Goal: Task Accomplishment & Management: Complete application form

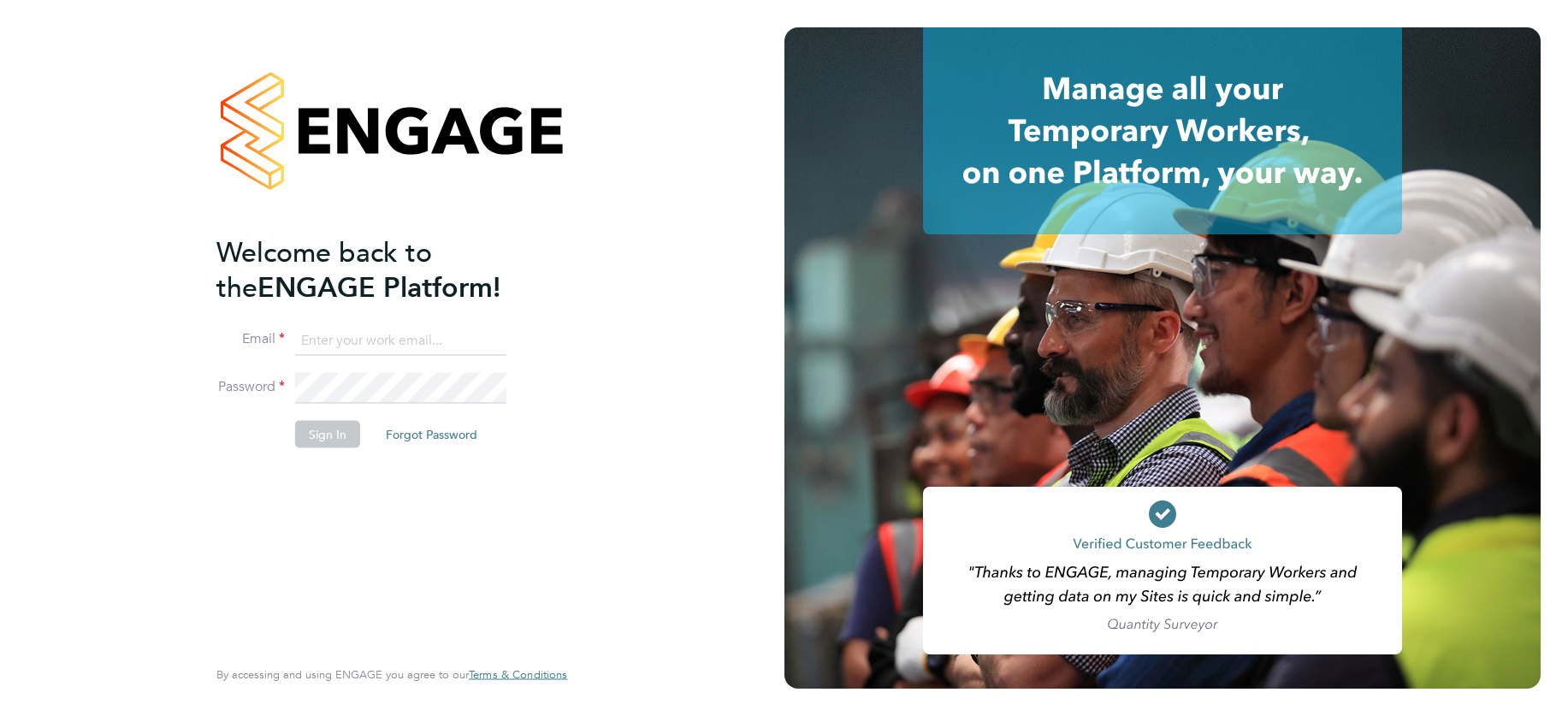
type input "[EMAIL_ADDRESS][DOMAIN_NAME]"
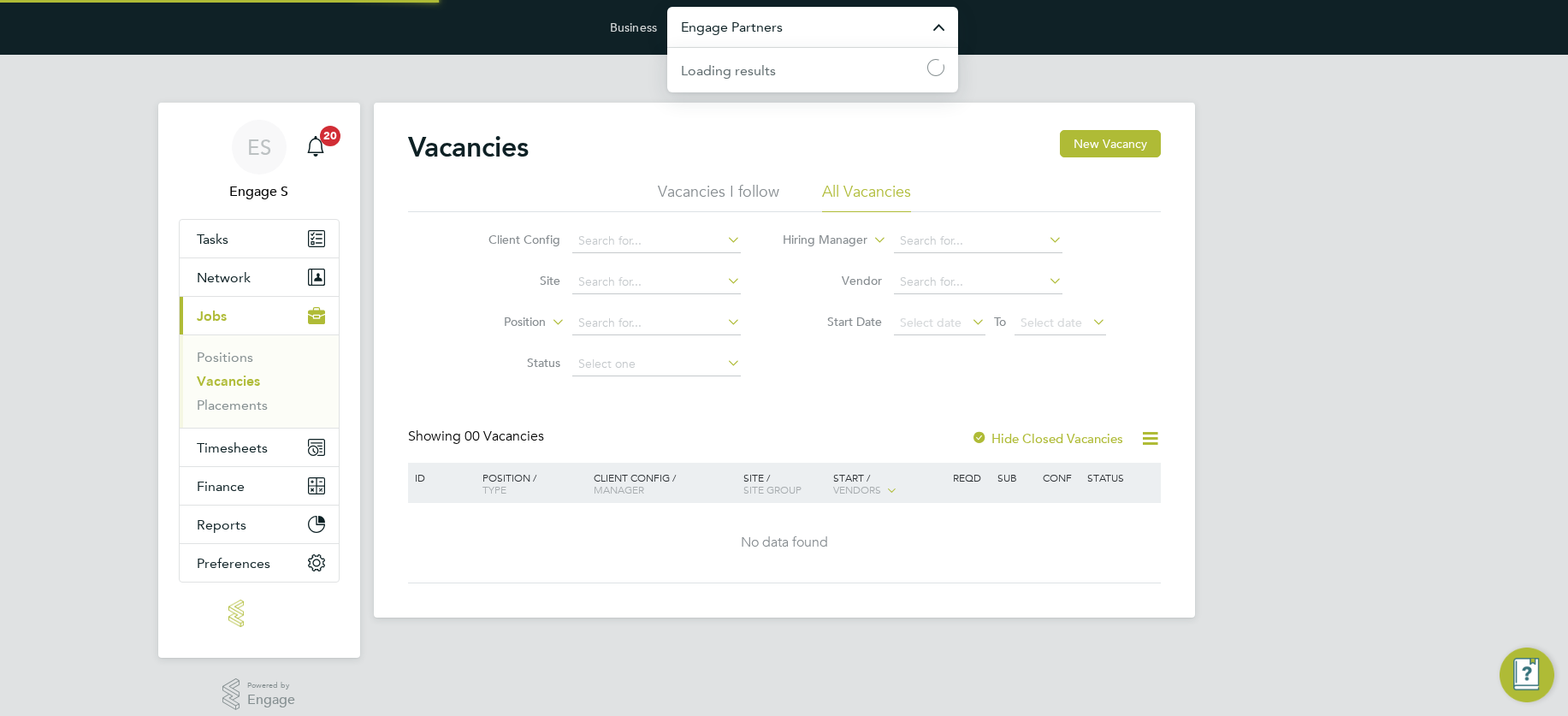
click at [797, 36] on input "Engage Partners" at bounding box center [812, 27] width 291 height 40
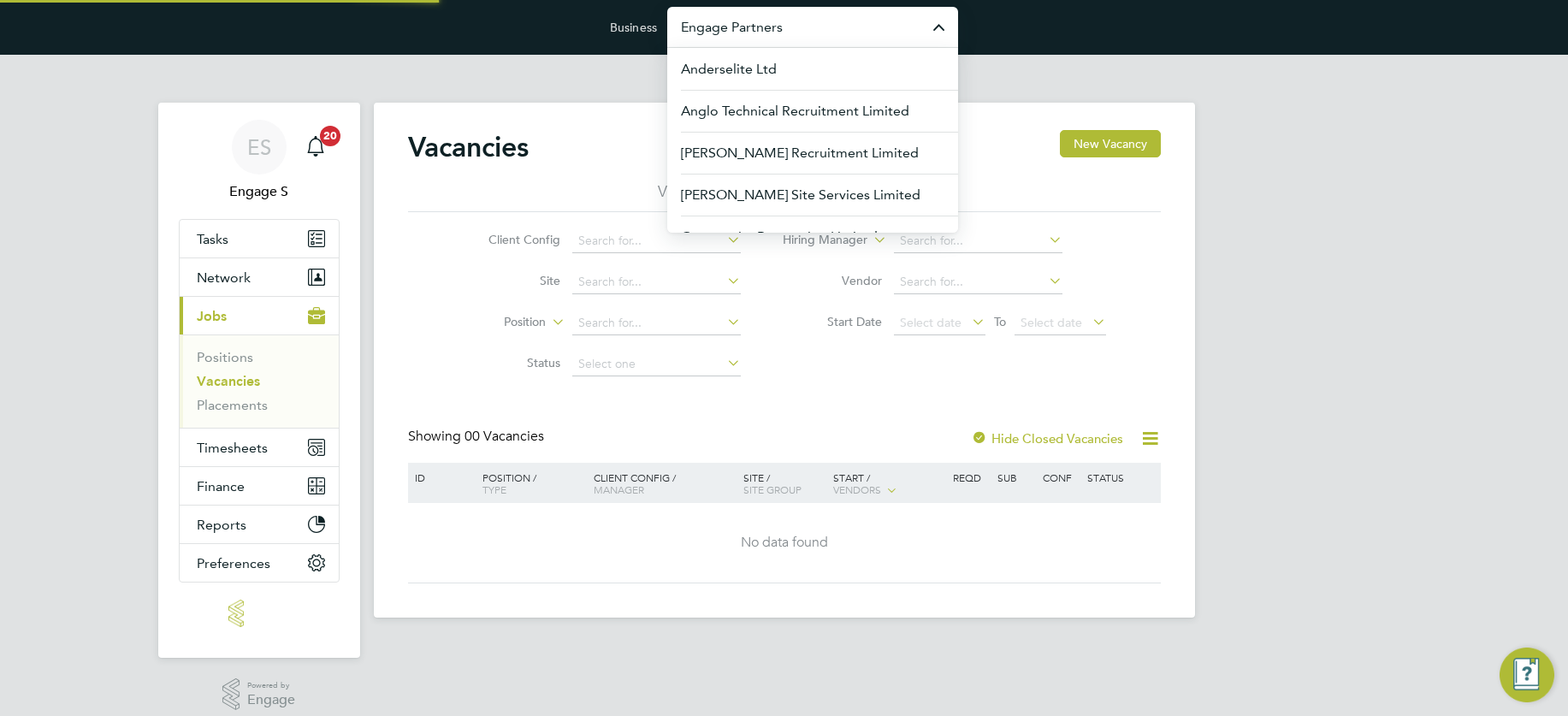
paste input "knightwood"
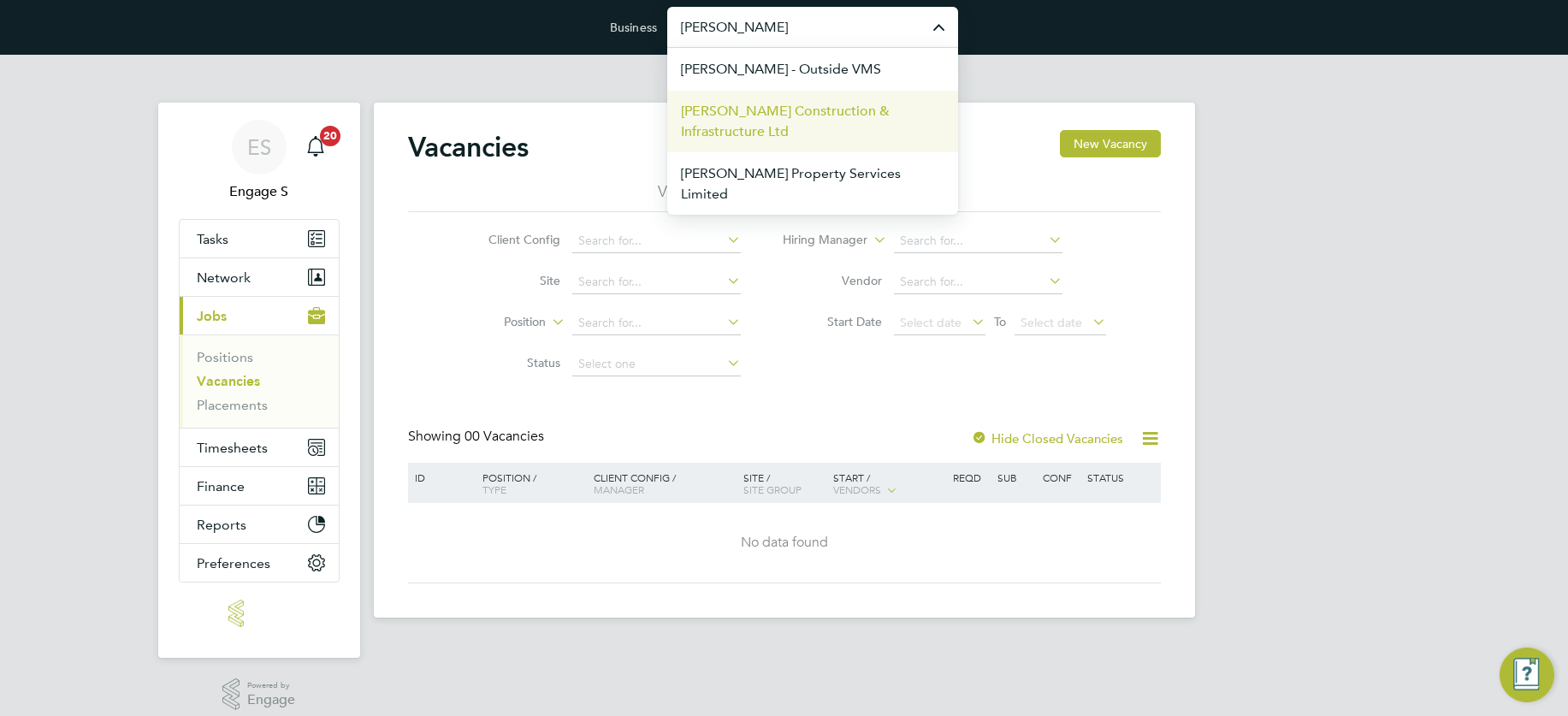
click at [771, 123] on span "[PERSON_NAME] Construction & Infrastructure Ltd" at bounding box center [813, 122] width 263 height 41
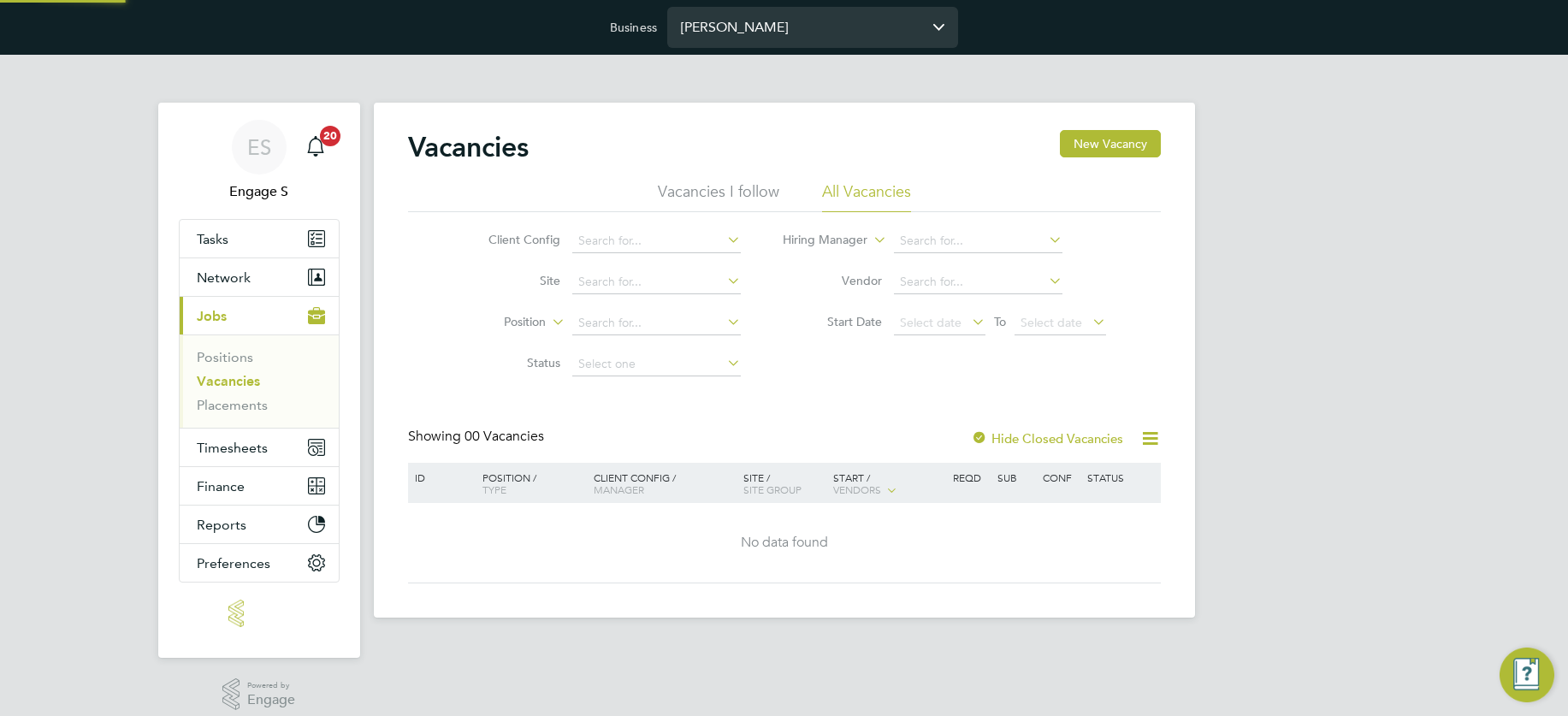
type input "Morgan Sindall Construction & Infrastructure Ltd"
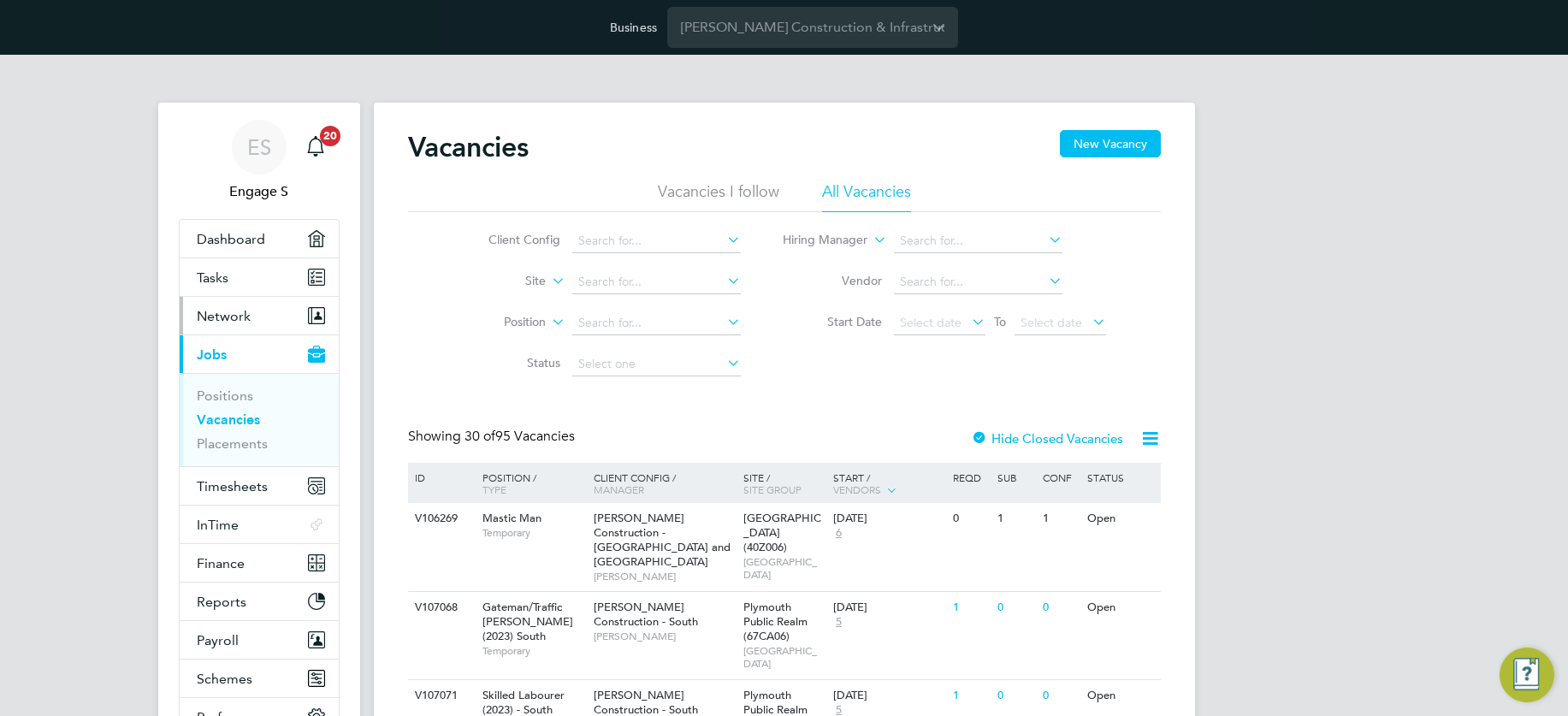
click at [219, 311] on span "Network" at bounding box center [224, 316] width 54 height 16
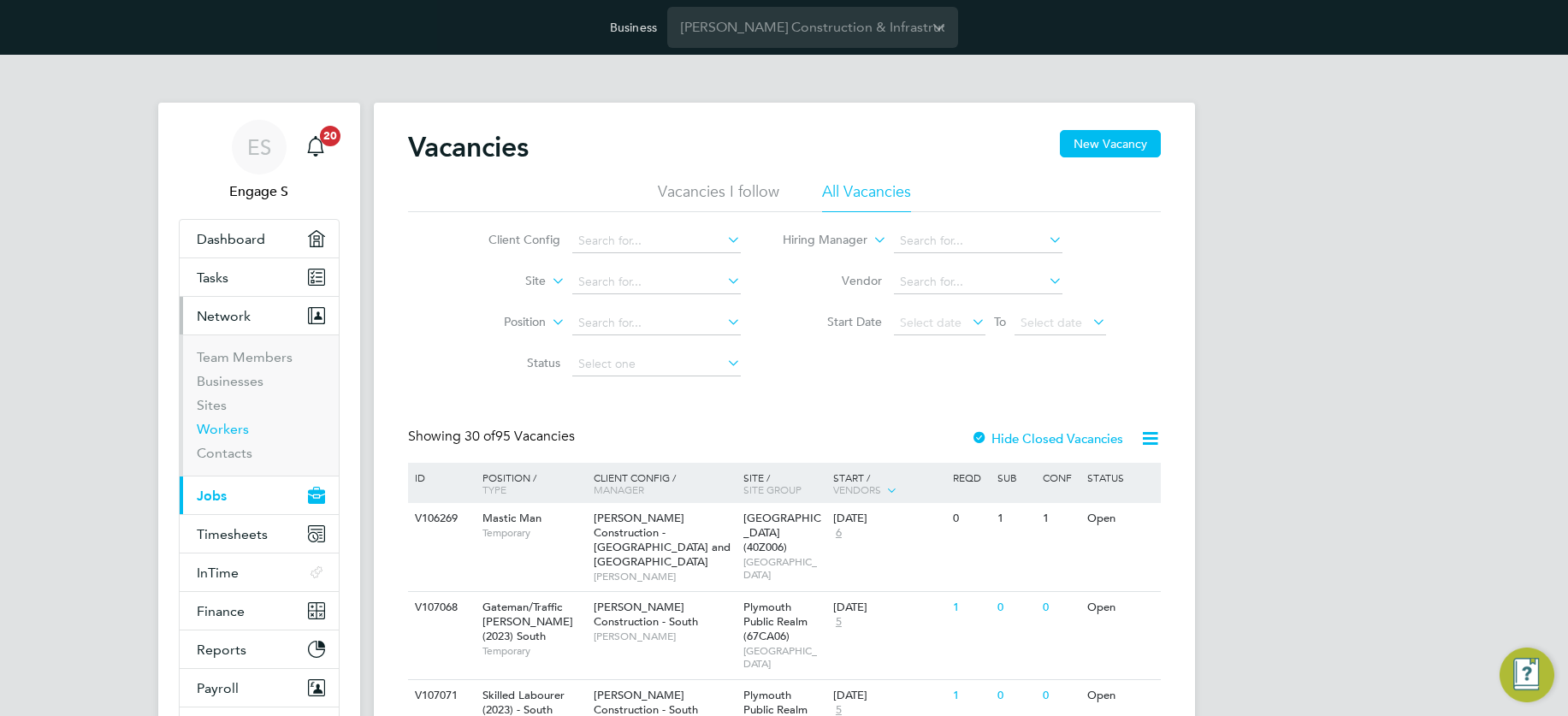
click at [226, 425] on link "Workers" at bounding box center [223, 429] width 52 height 16
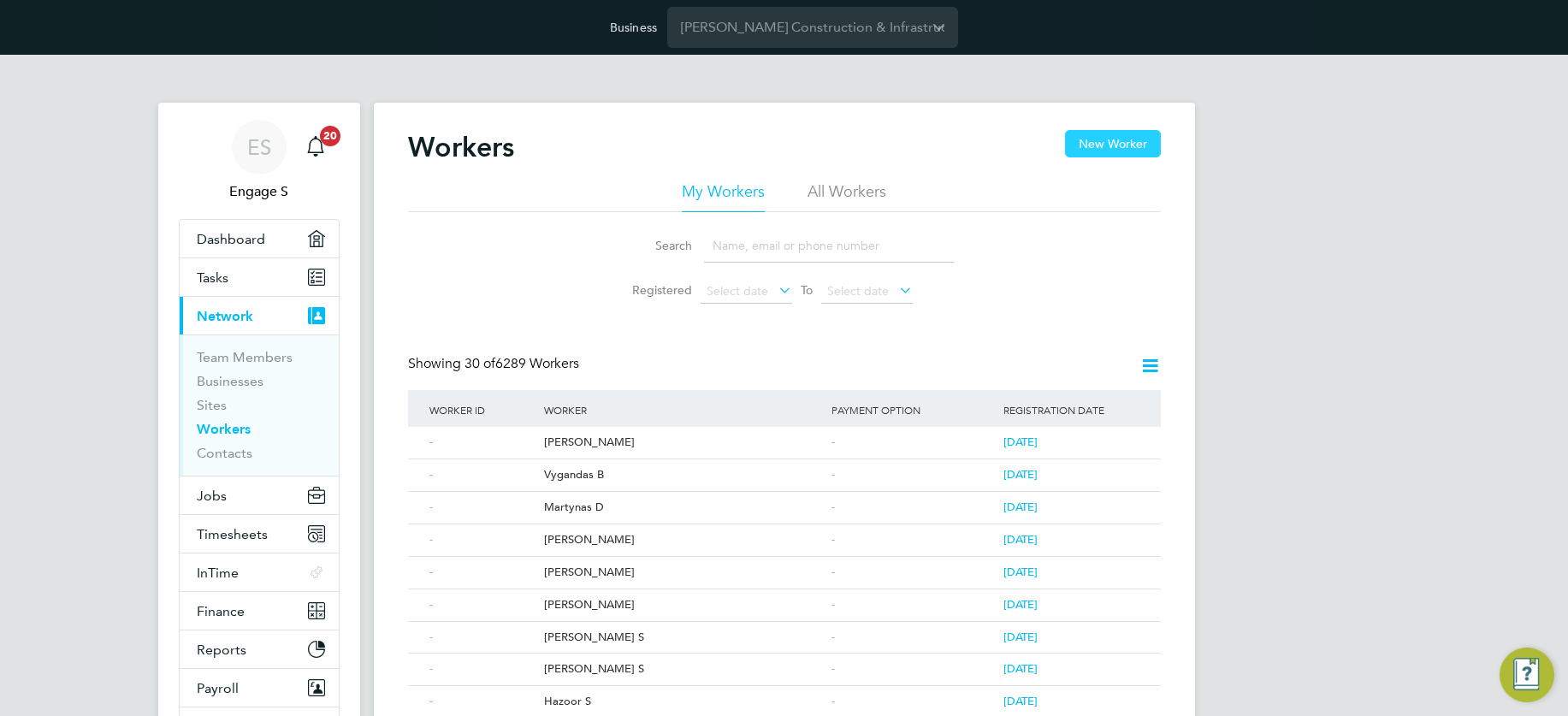
click at [1108, 143] on button "New Worker" at bounding box center [1112, 143] width 96 height 28
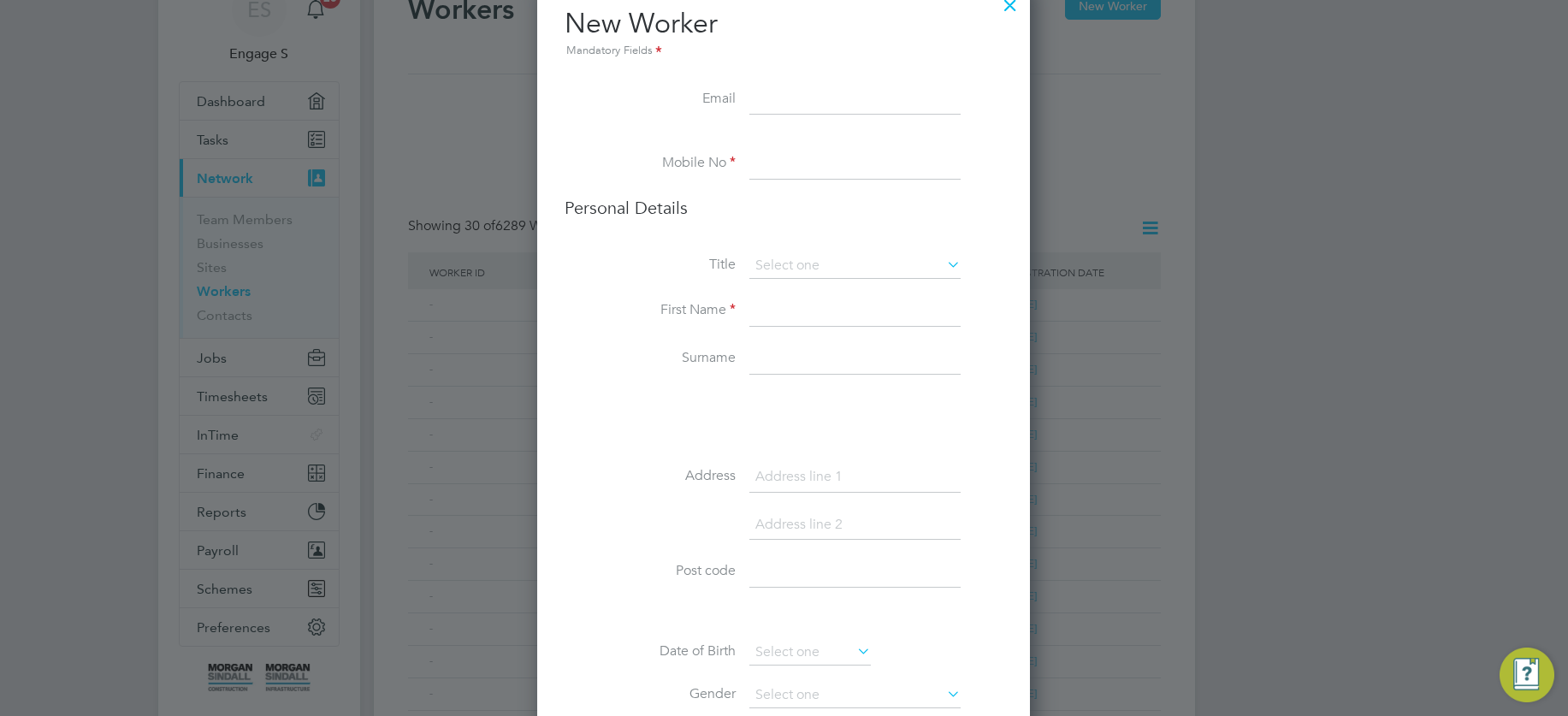
scroll to position [115, 0]
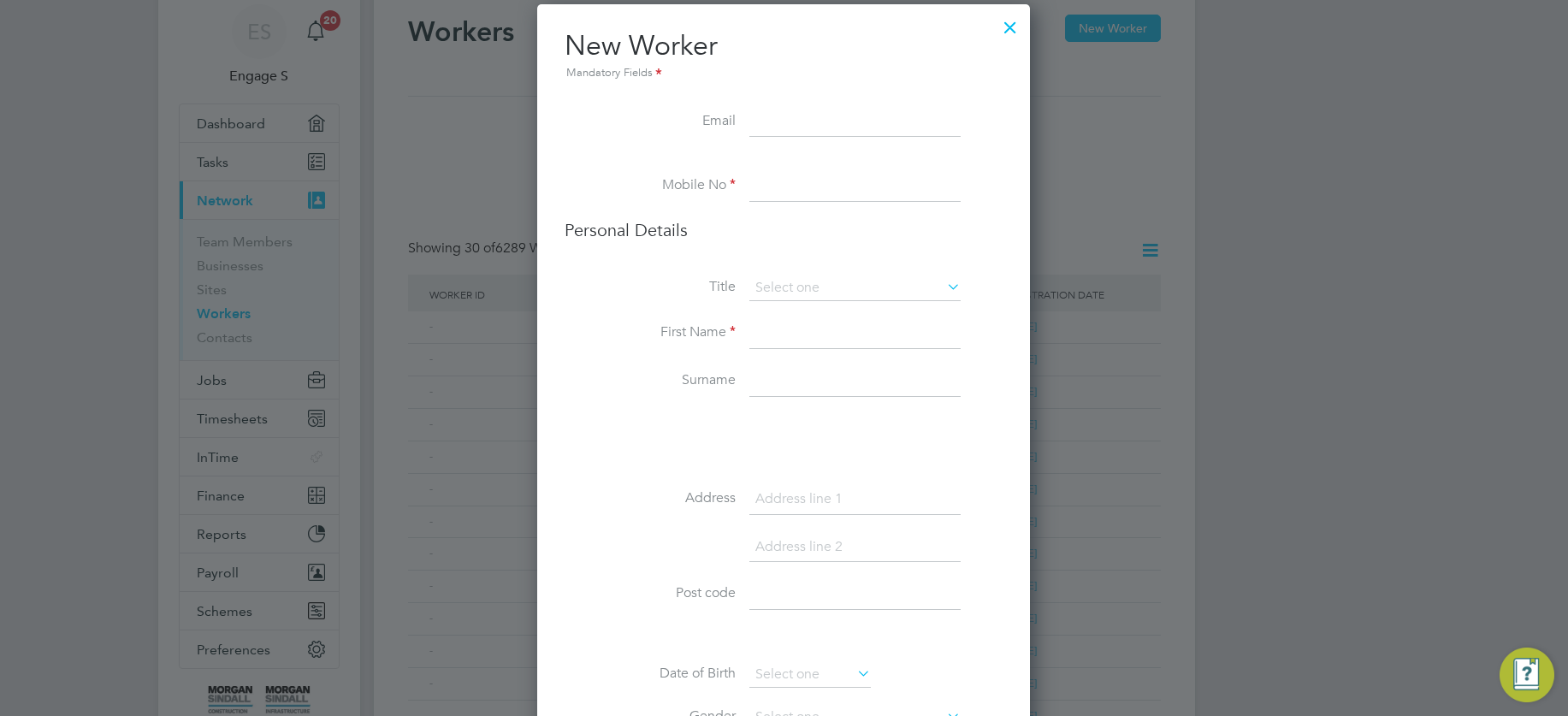
click at [821, 118] on input at bounding box center [855, 122] width 211 height 30
type input "sergey.grigorchuk+1@engagetech.com"
click at [793, 183] on input at bounding box center [855, 186] width 211 height 30
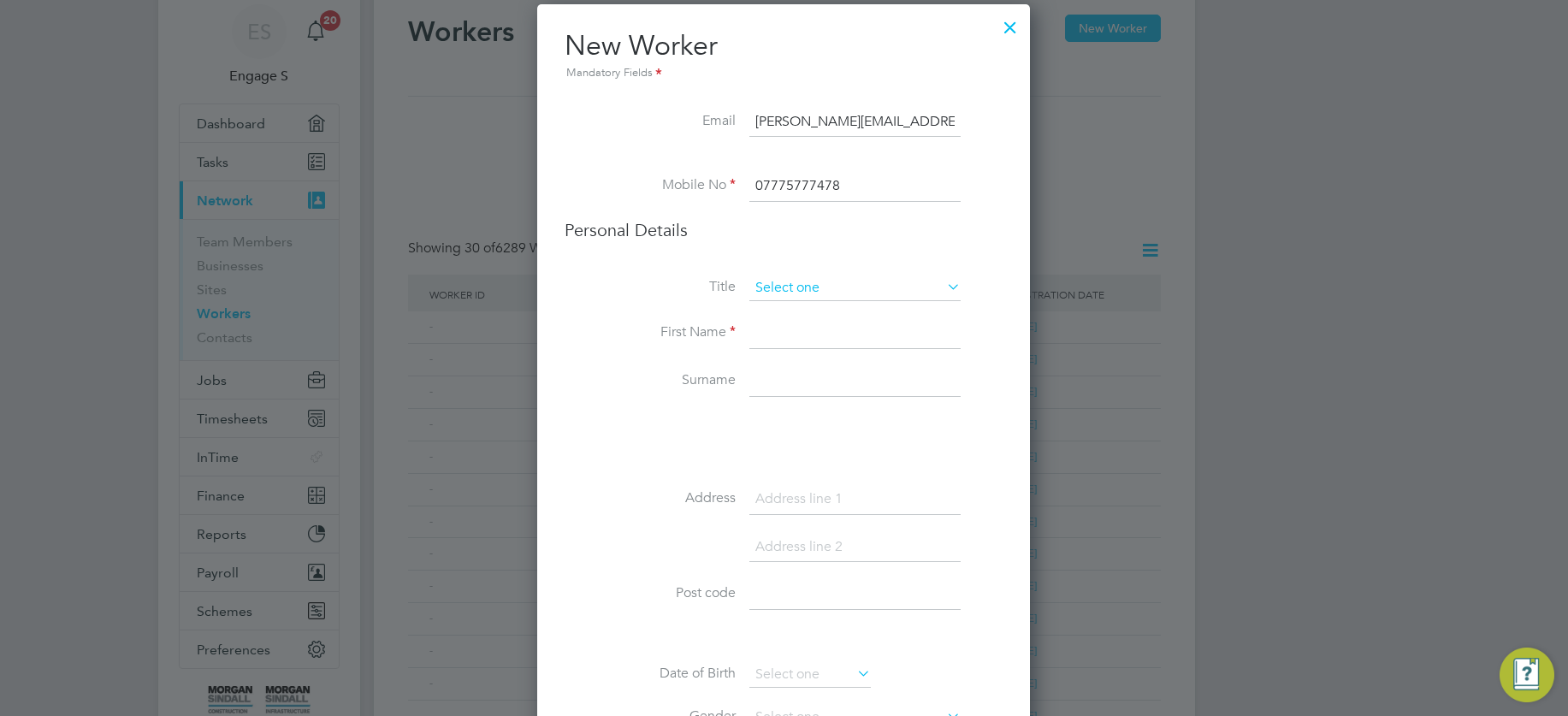
type input "07775777478"
click at [805, 283] on input at bounding box center [855, 288] width 211 height 26
click at [791, 312] on li "Mr" at bounding box center [855, 311] width 213 height 22
type input "Mr"
click at [783, 334] on input at bounding box center [855, 334] width 211 height 30
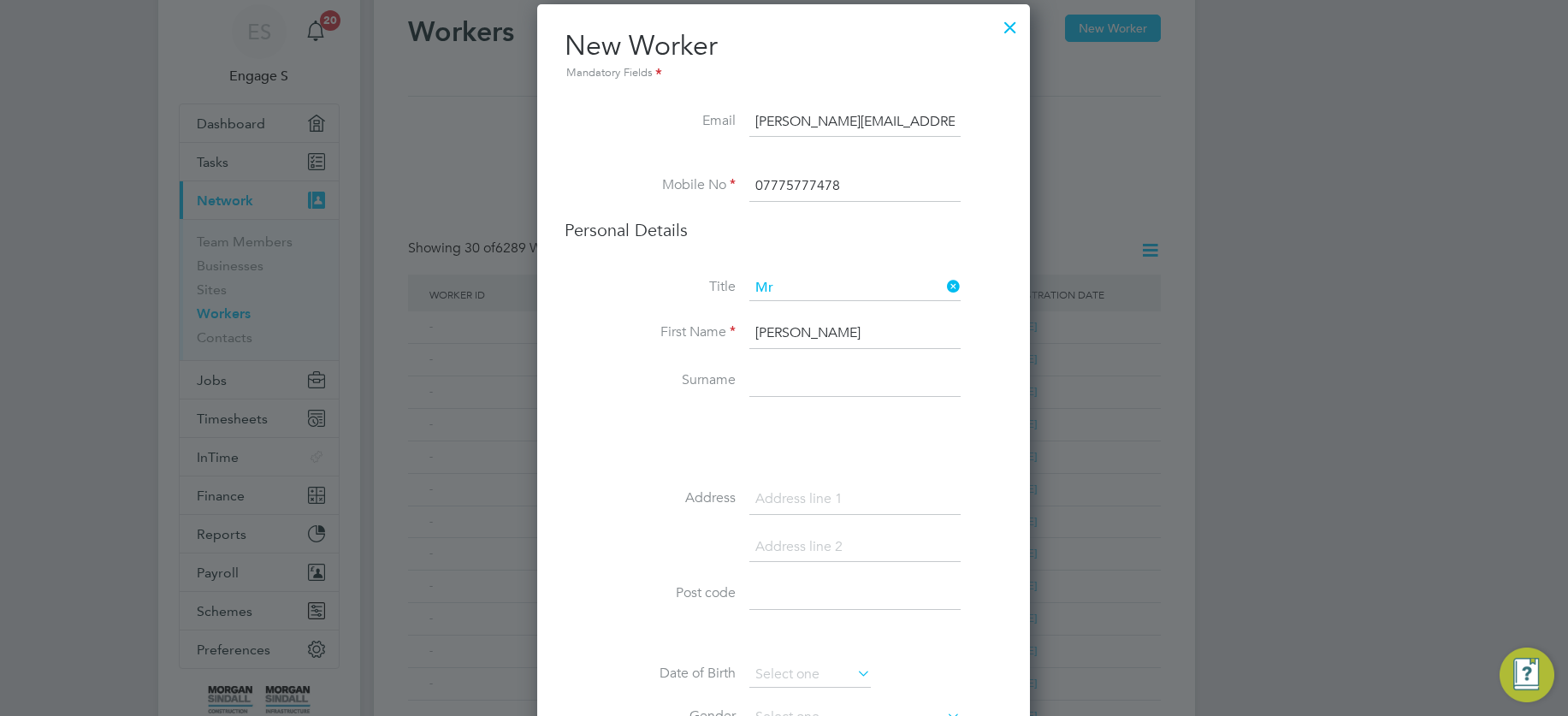
type input "Sergei"
type input "Grigorchuk"
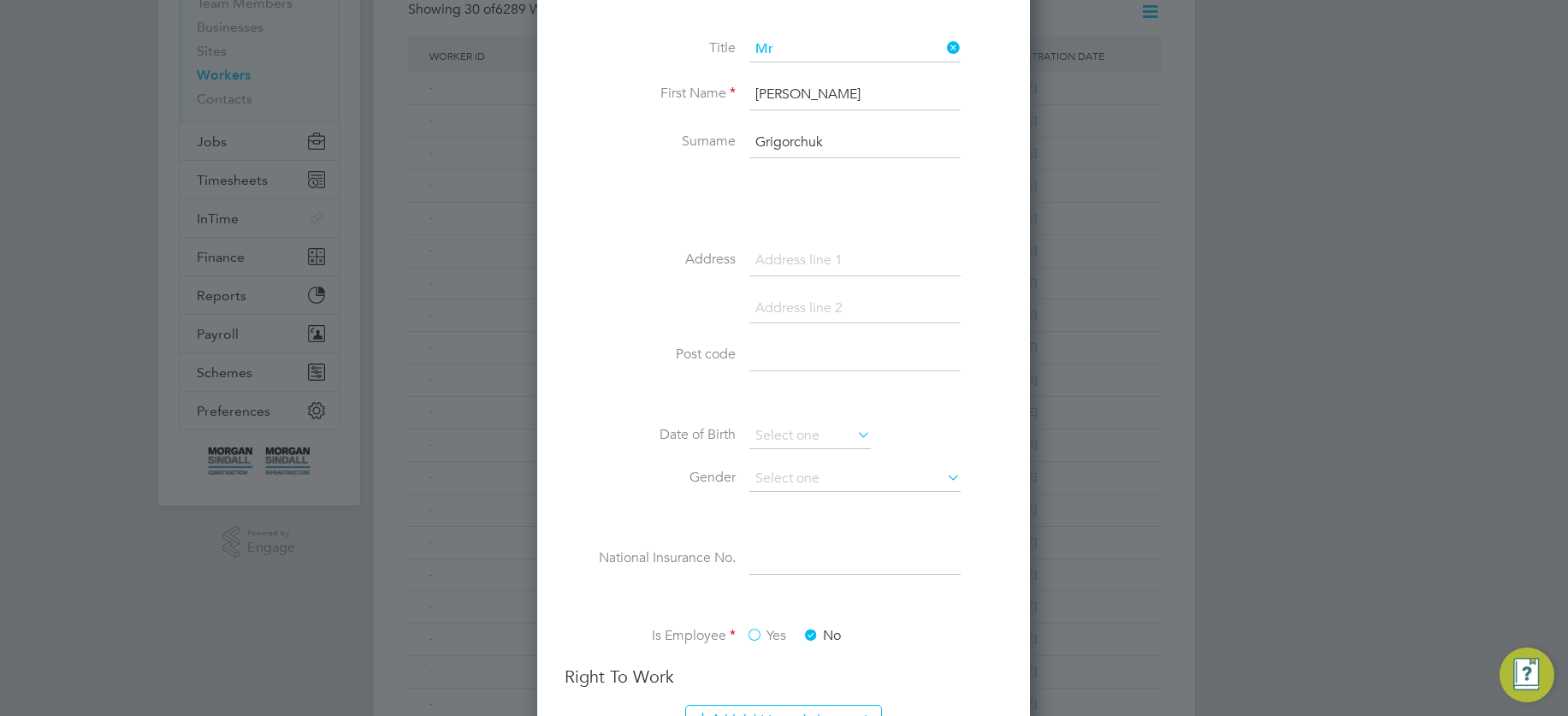
scroll to position [360, 0]
click at [815, 347] on input at bounding box center [855, 350] width 211 height 30
type input "GU4 7XT"
click at [831, 249] on input at bounding box center [855, 255] width 211 height 30
type input "Clayhanger"
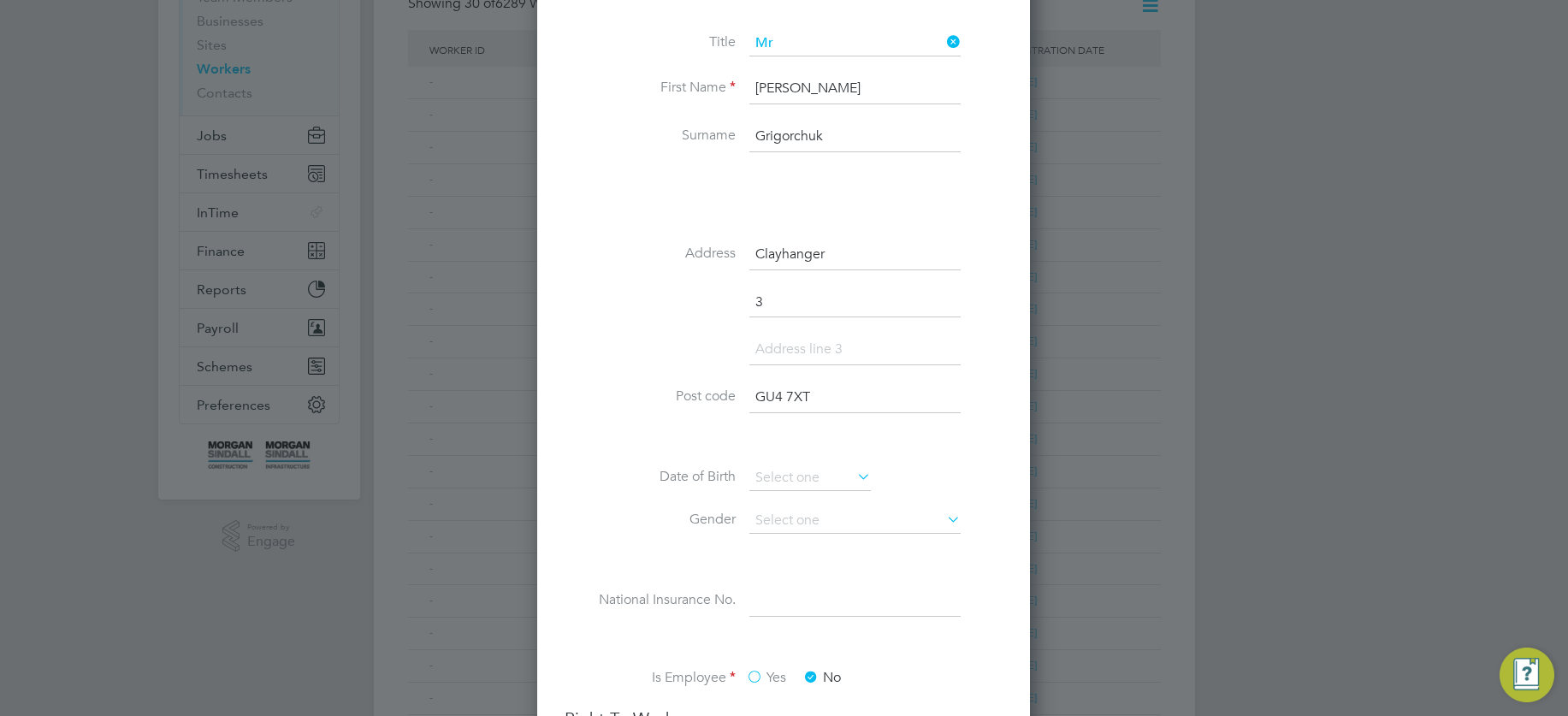
scroll to position [1806, 493]
type input "30"
click at [782, 468] on input at bounding box center [810, 474] width 122 height 26
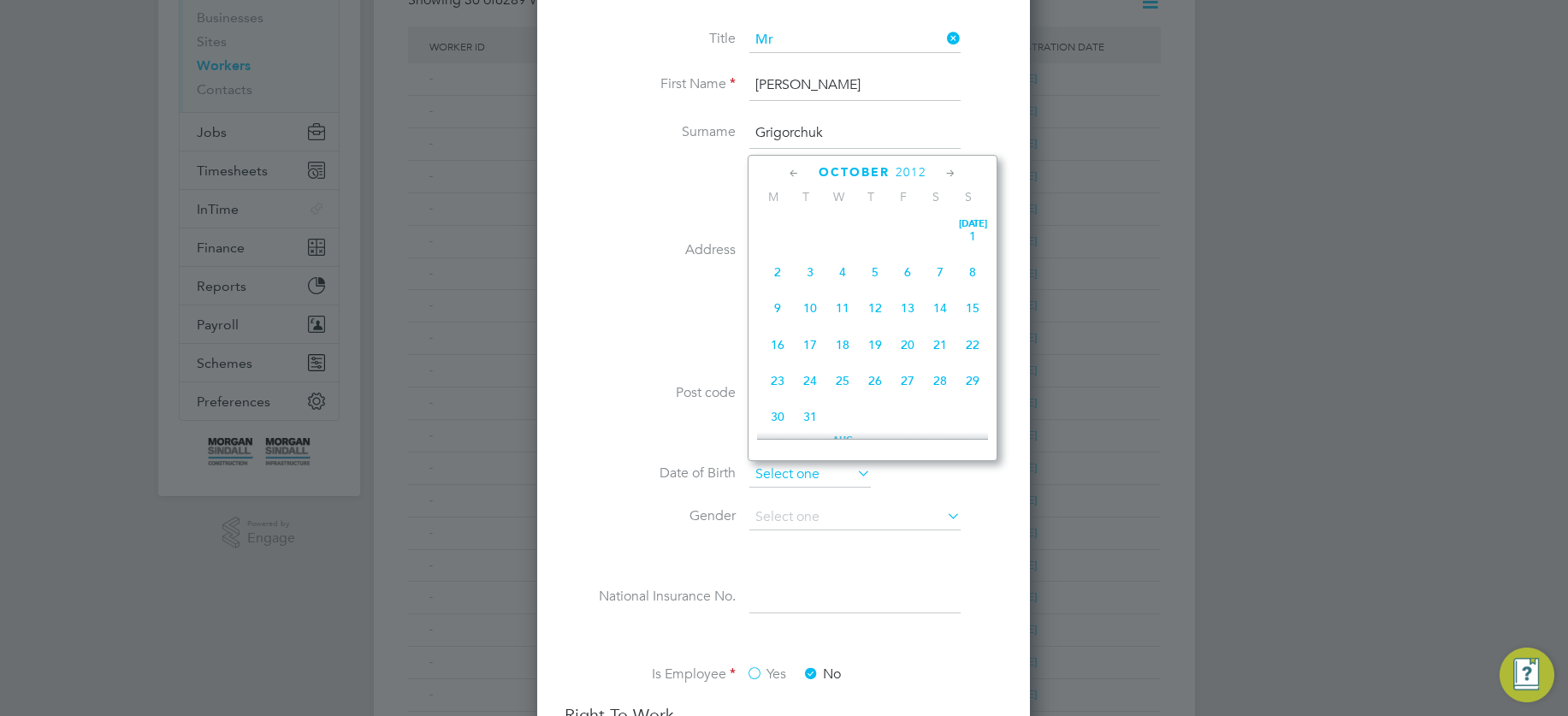
scroll to position [518, 0]
click at [805, 268] on span "25" at bounding box center [810, 259] width 32 height 32
click at [763, 473] on input "25 Sep 2012" at bounding box center [810, 474] width 122 height 26
click at [922, 171] on span "2012" at bounding box center [918, 172] width 30 height 14
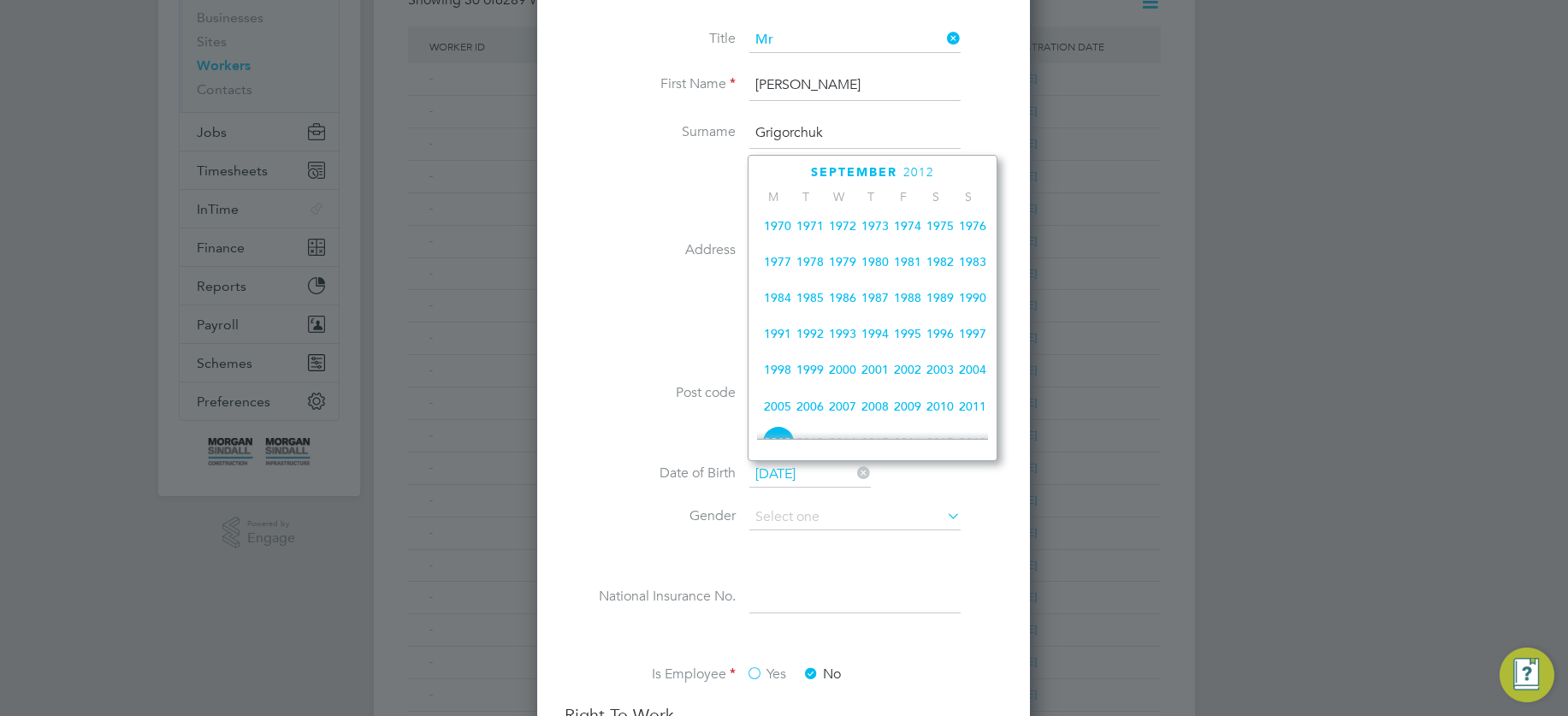
scroll to position [171, 0]
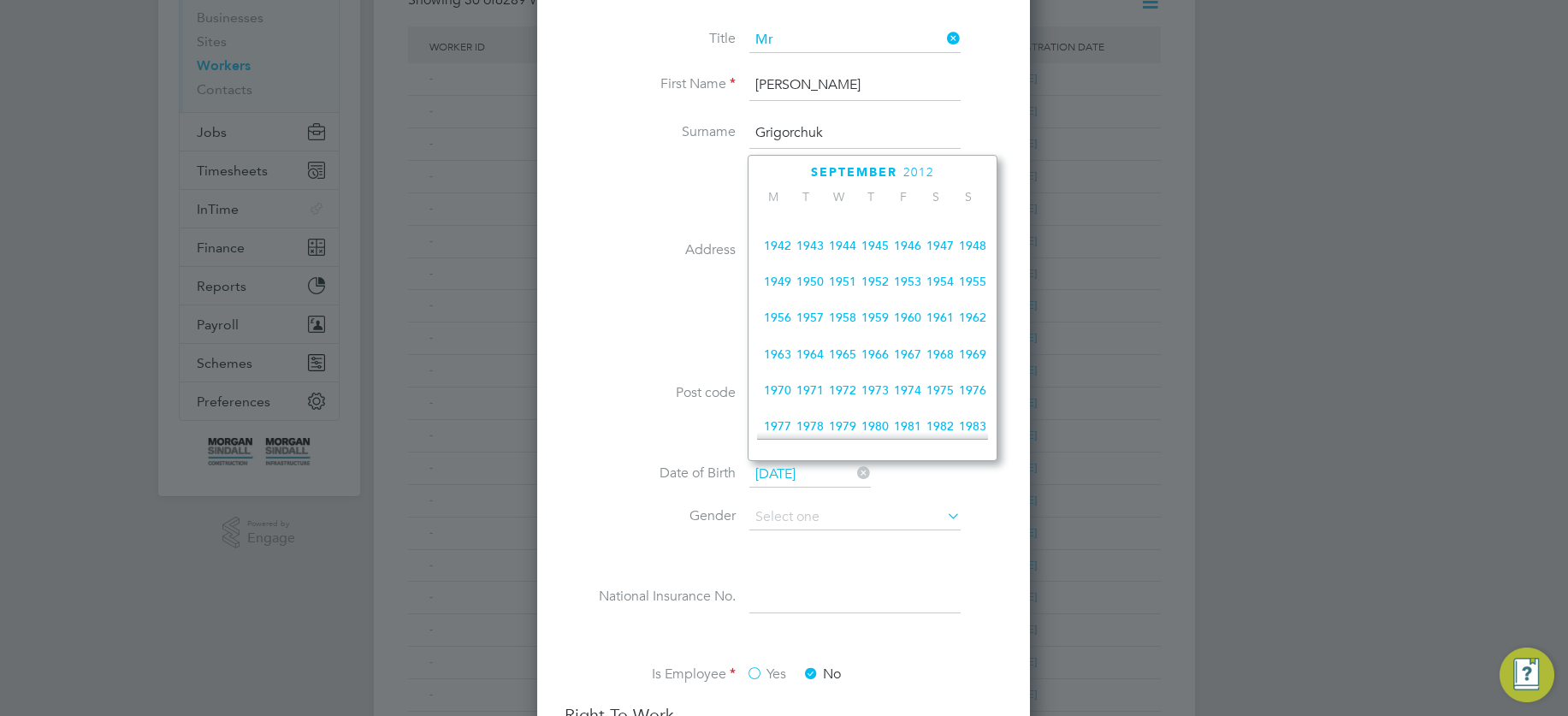
click at [844, 430] on span "1979" at bounding box center [842, 426] width 32 height 32
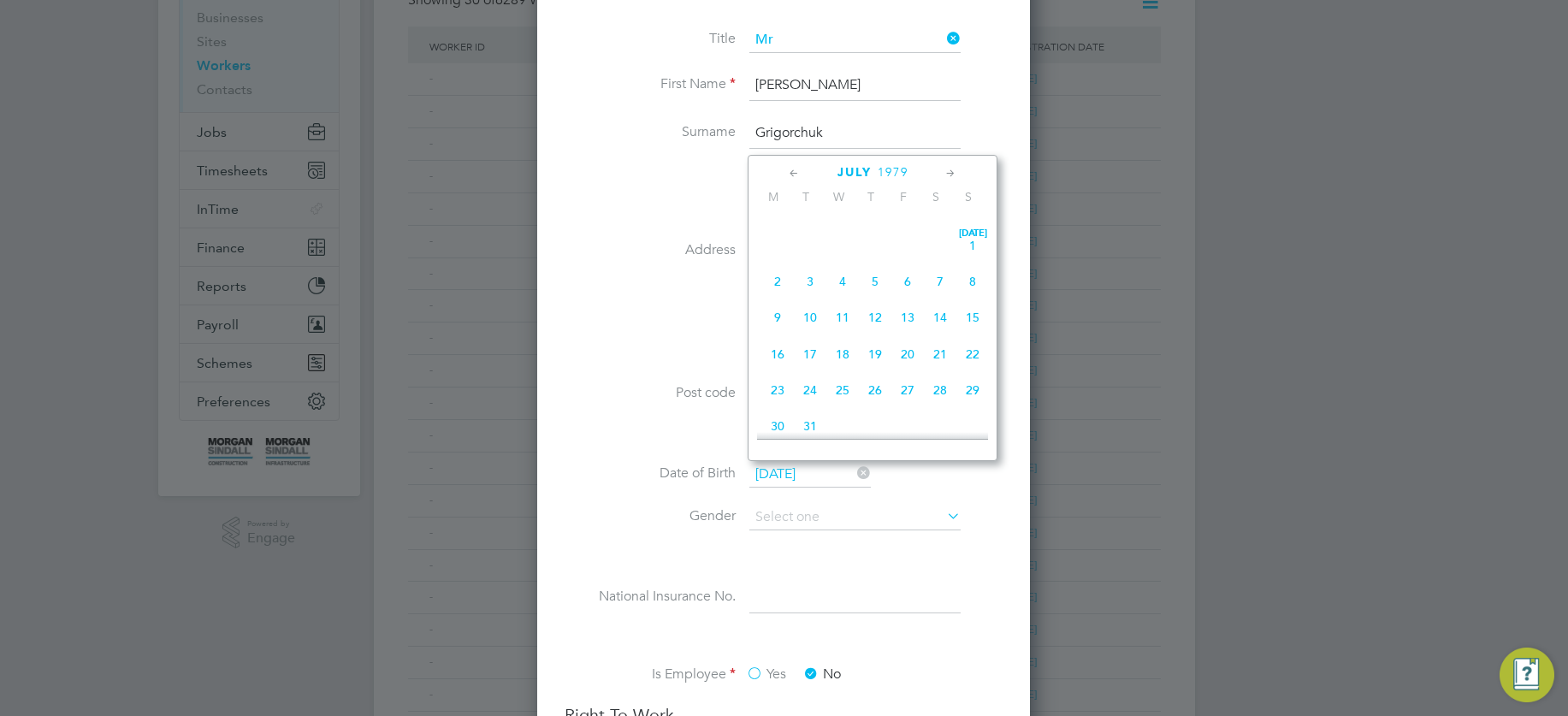
click at [794, 175] on icon at bounding box center [794, 173] width 16 height 19
click at [793, 175] on icon at bounding box center [794, 173] width 16 height 19
click at [941, 384] on span "31" at bounding box center [940, 380] width 32 height 32
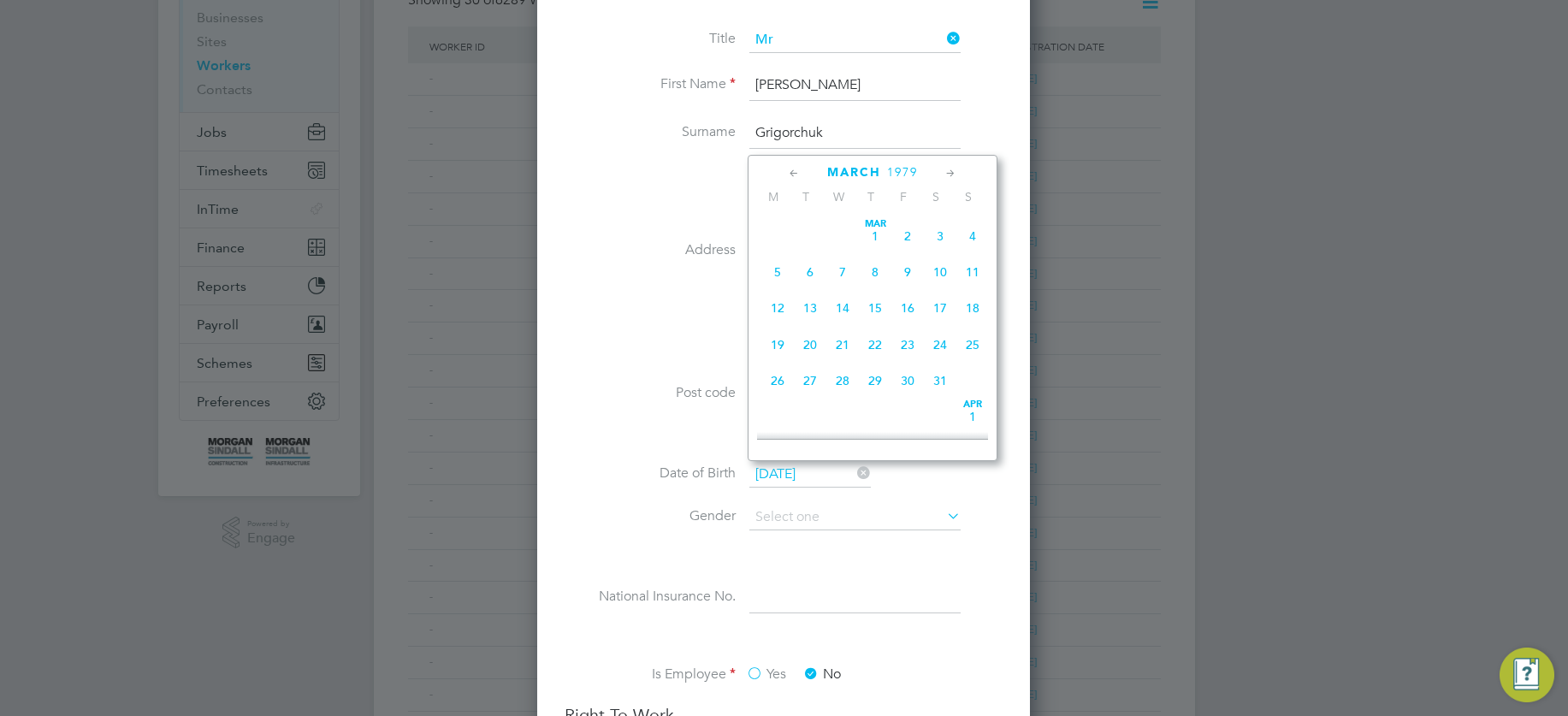
type input "31 Mar 1979"
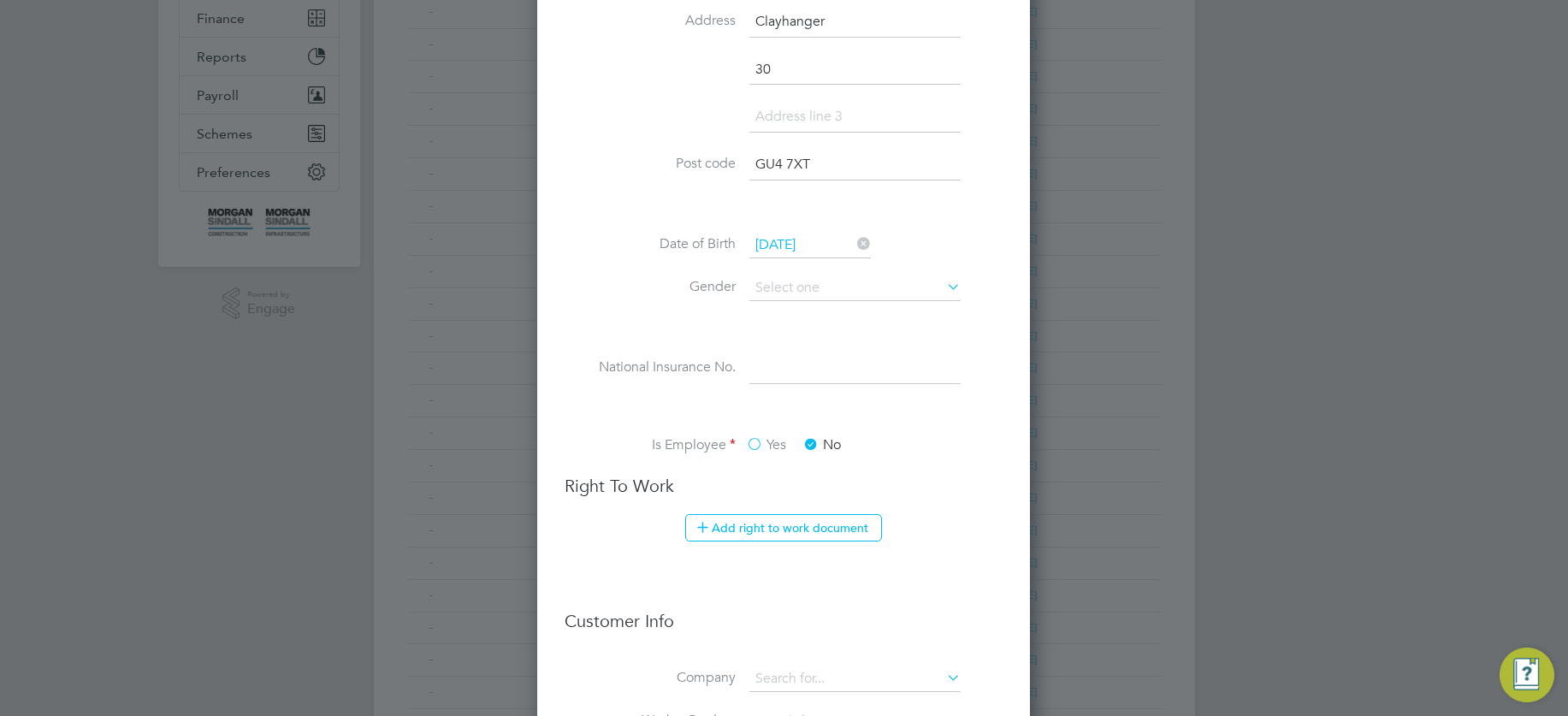
scroll to position [593, 0]
click at [788, 364] on input at bounding box center [855, 368] width 211 height 30
click at [788, 283] on input at bounding box center [855, 287] width 211 height 26
click at [788, 304] on li "Male" at bounding box center [855, 311] width 213 height 22
type input "Male"
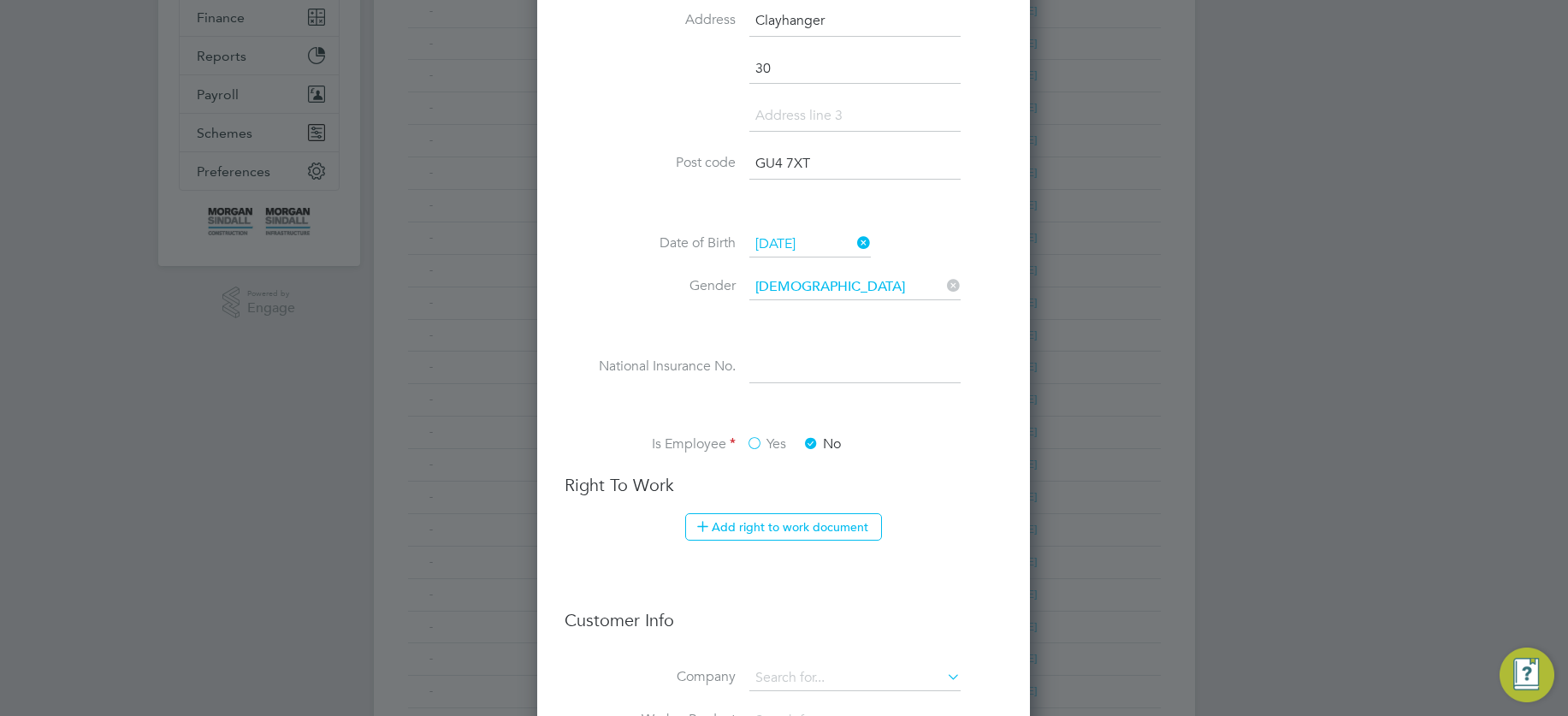
click at [786, 375] on input at bounding box center [855, 368] width 211 height 30
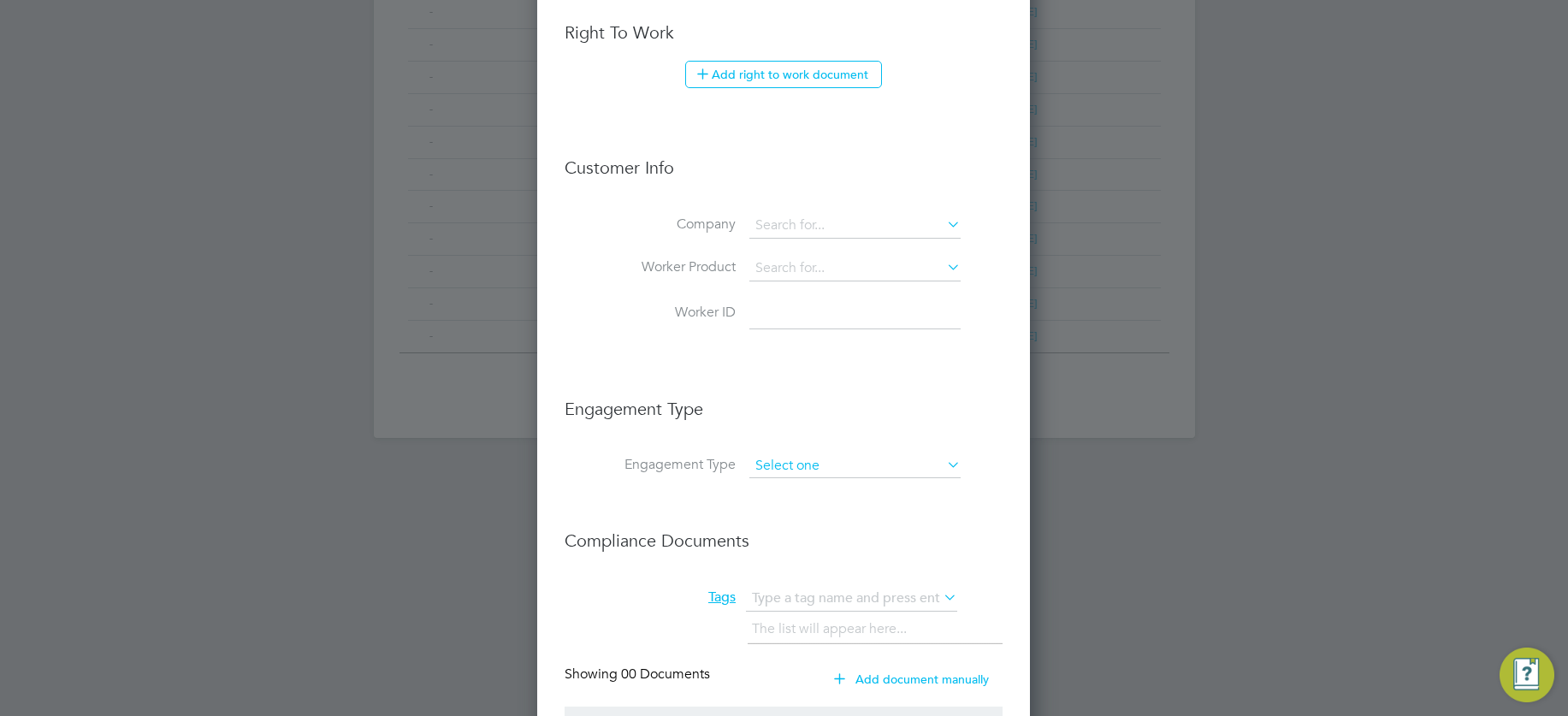
scroll to position [1051, 0]
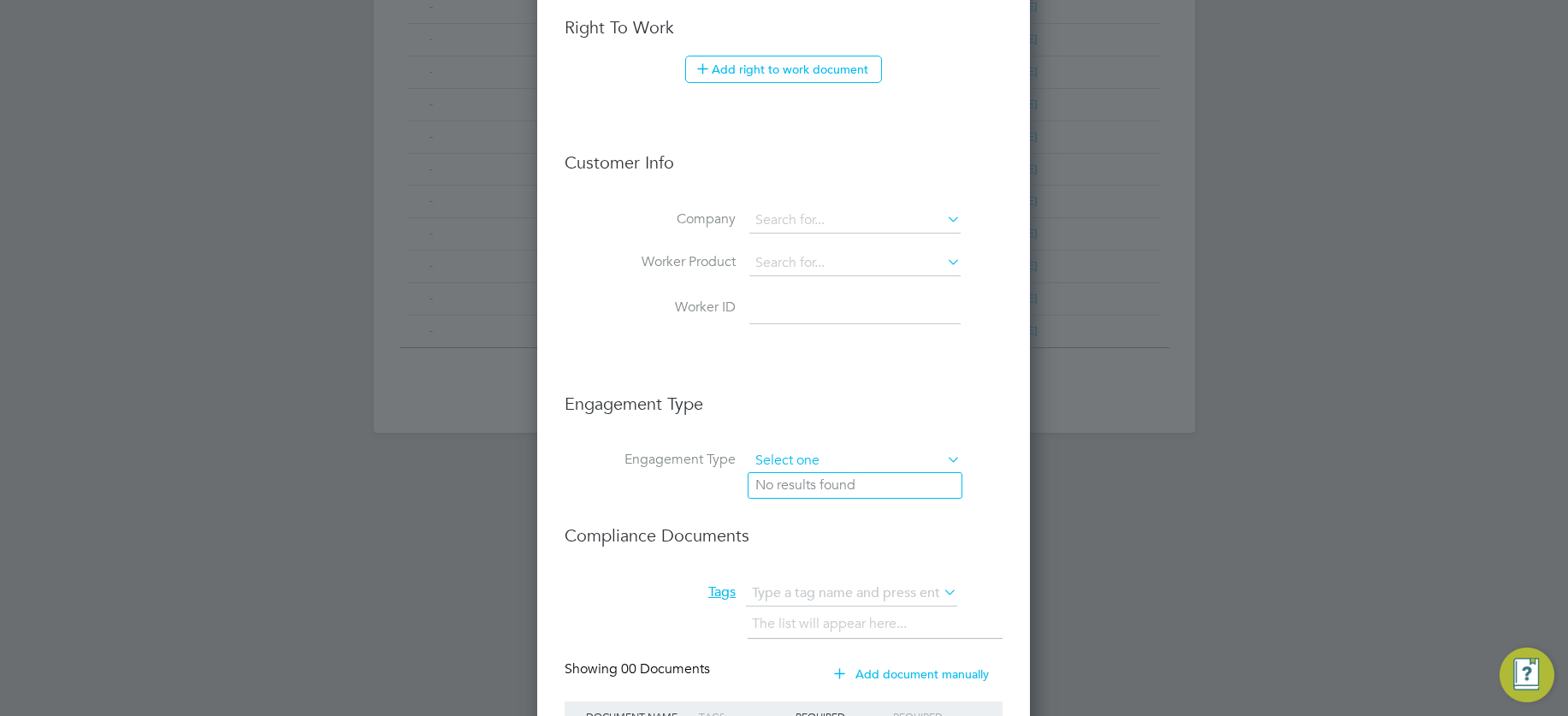
click at [793, 452] on input at bounding box center [855, 461] width 211 height 24
click at [988, 439] on li "Engagement Type" at bounding box center [783, 413] width 438 height 73
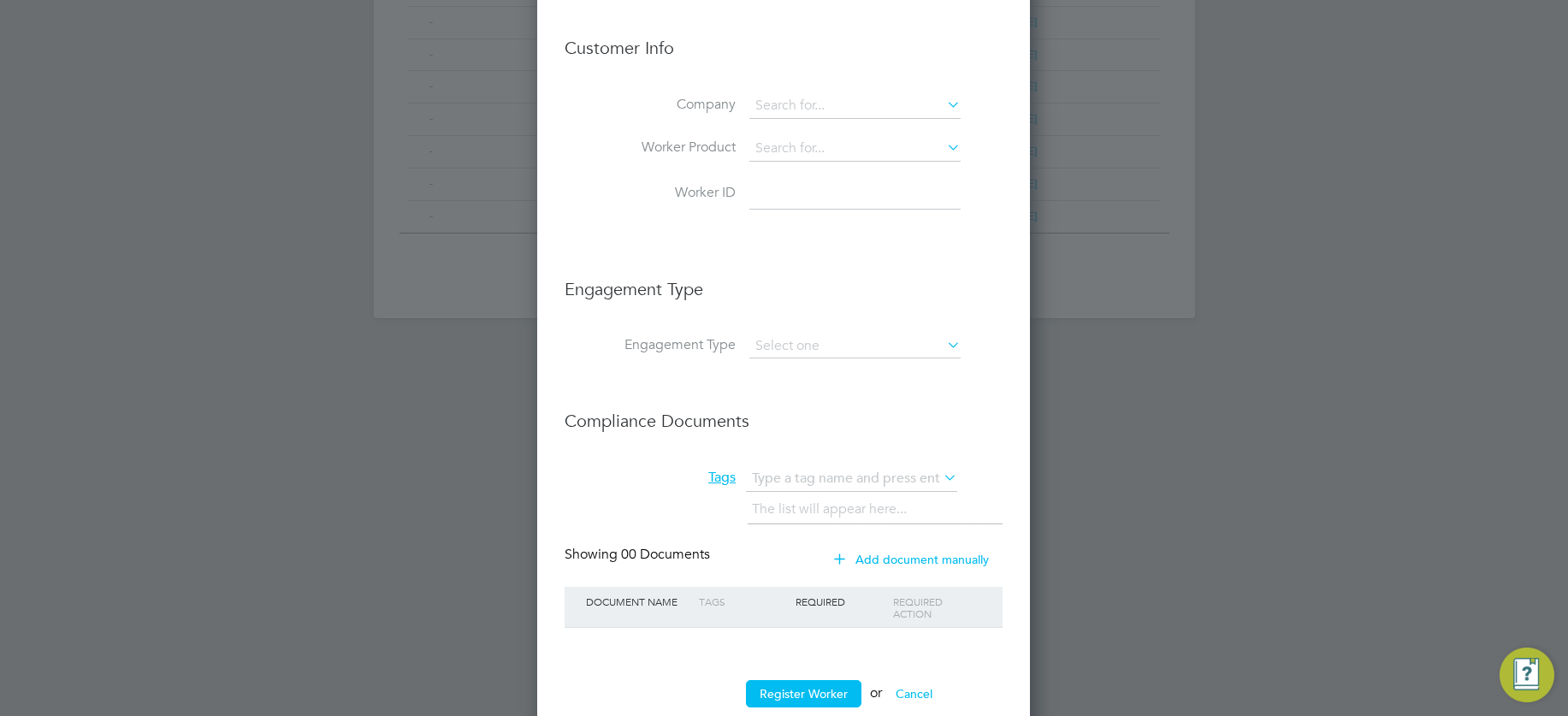
scroll to position [1208, 0]
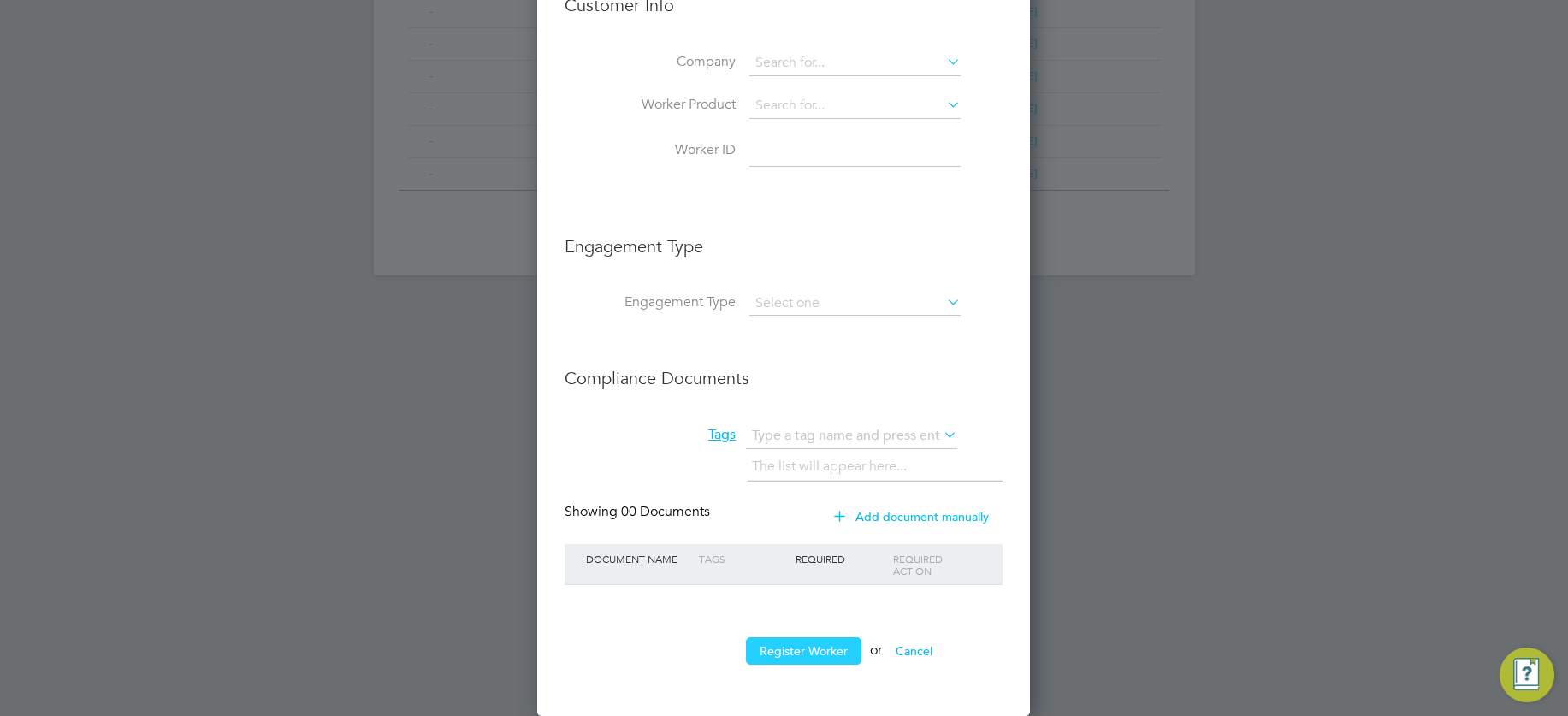
click at [799, 647] on button "Register Worker" at bounding box center [803, 651] width 115 height 28
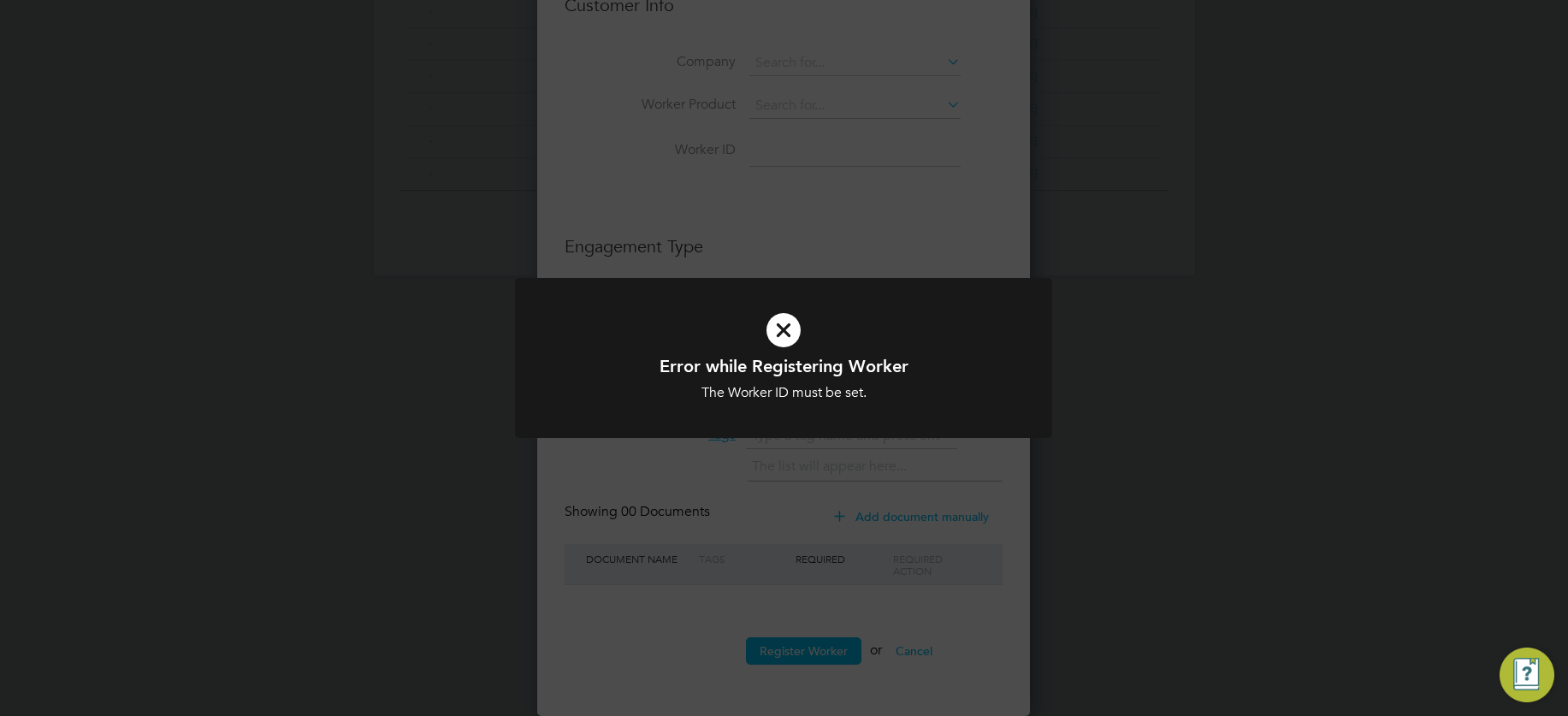
click at [787, 328] on icon at bounding box center [783, 330] width 445 height 67
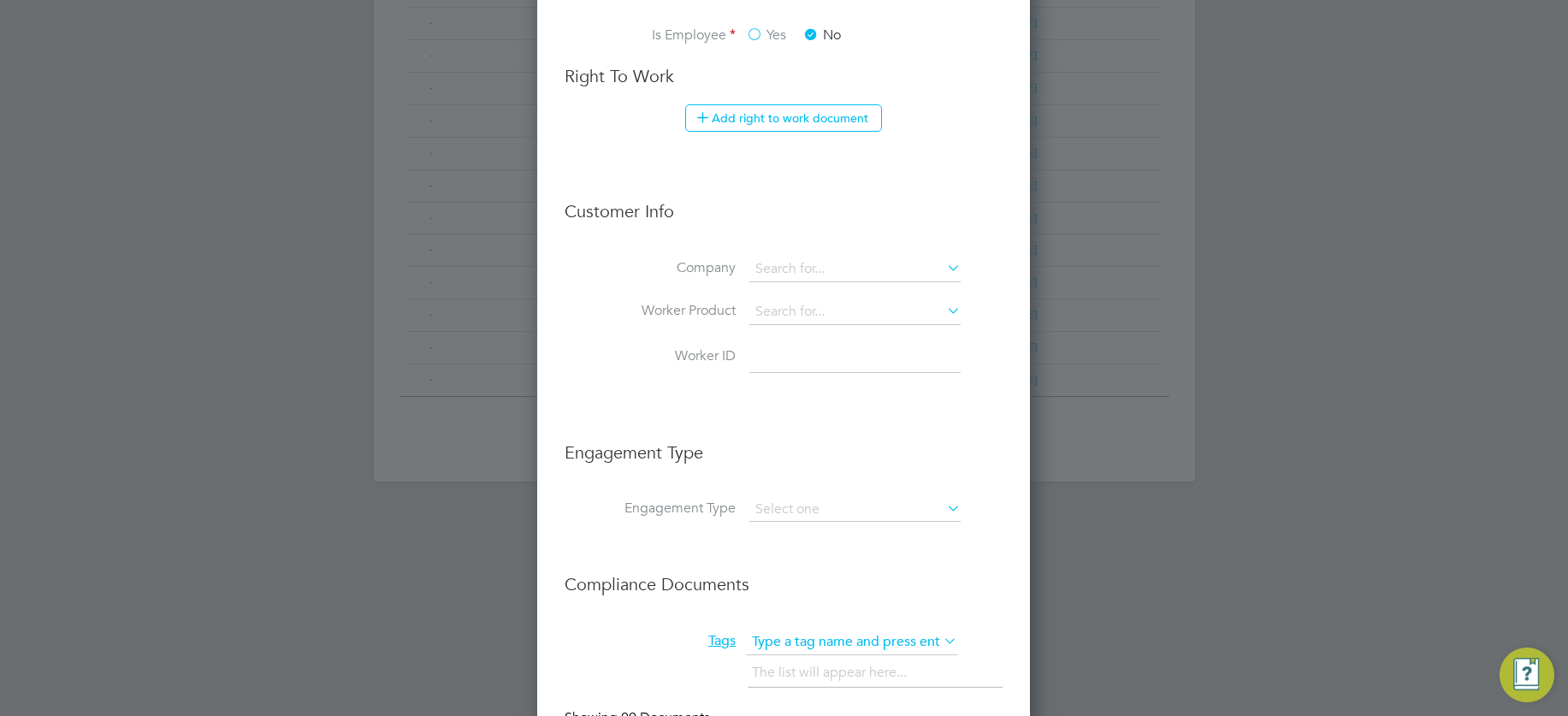
scroll to position [995, 0]
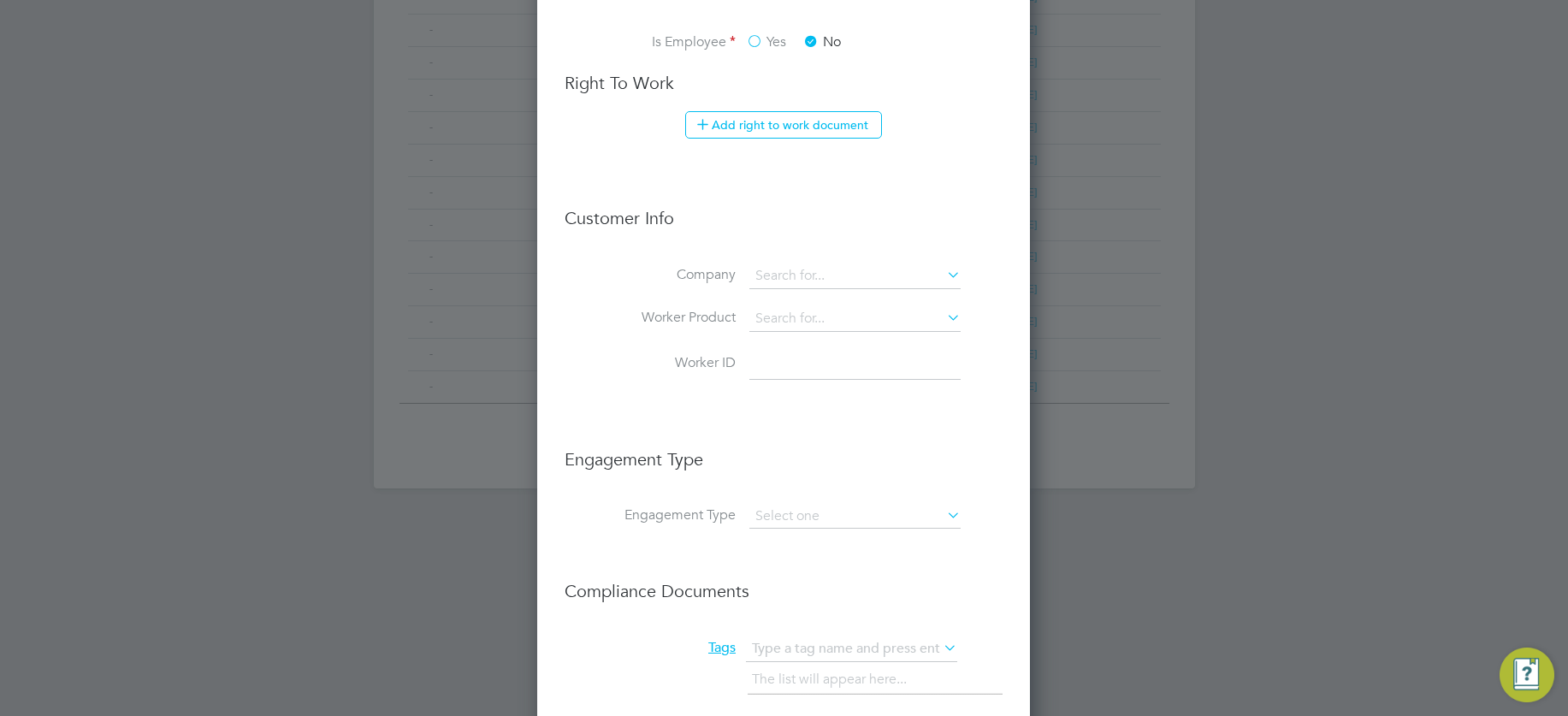
click at [797, 365] on input at bounding box center [855, 364] width 211 height 30
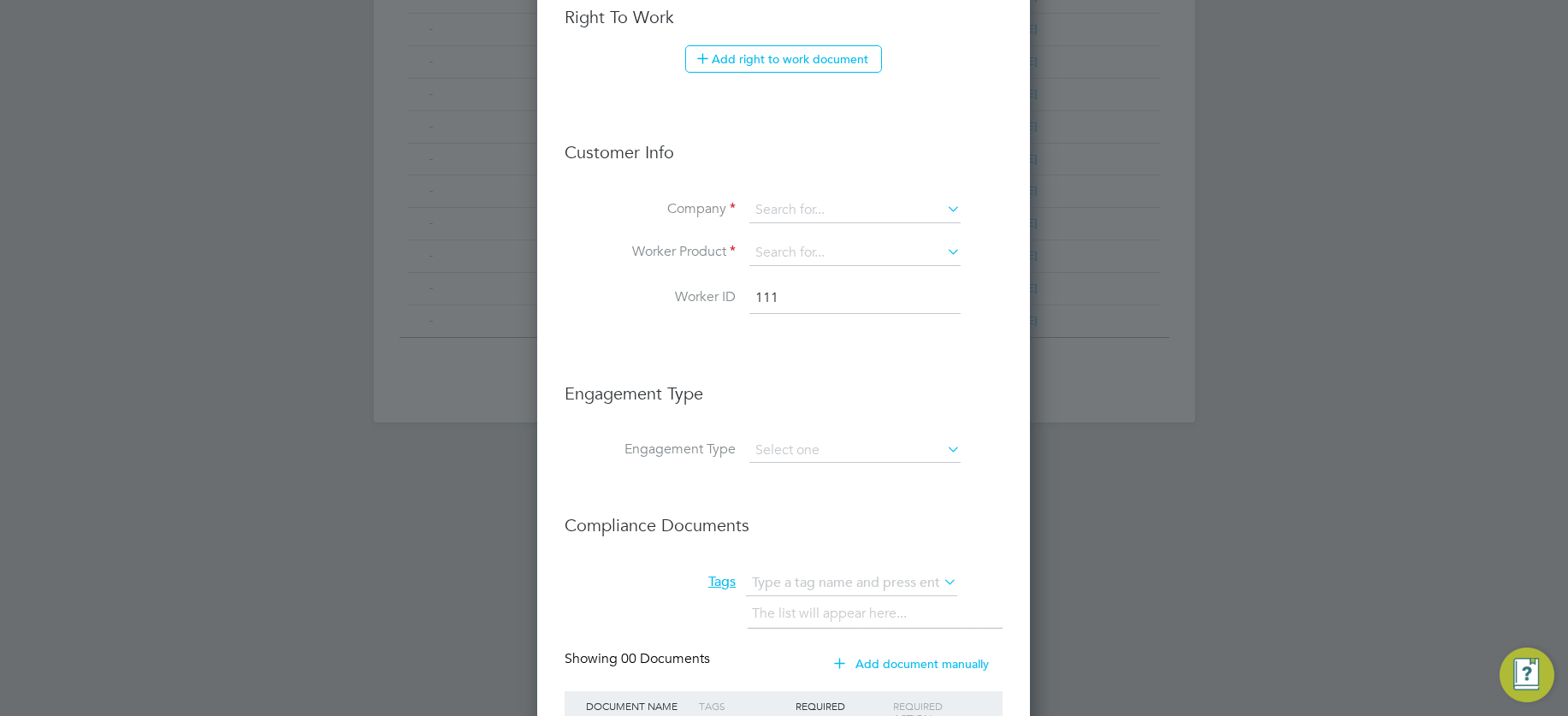
scroll to position [1112, 0]
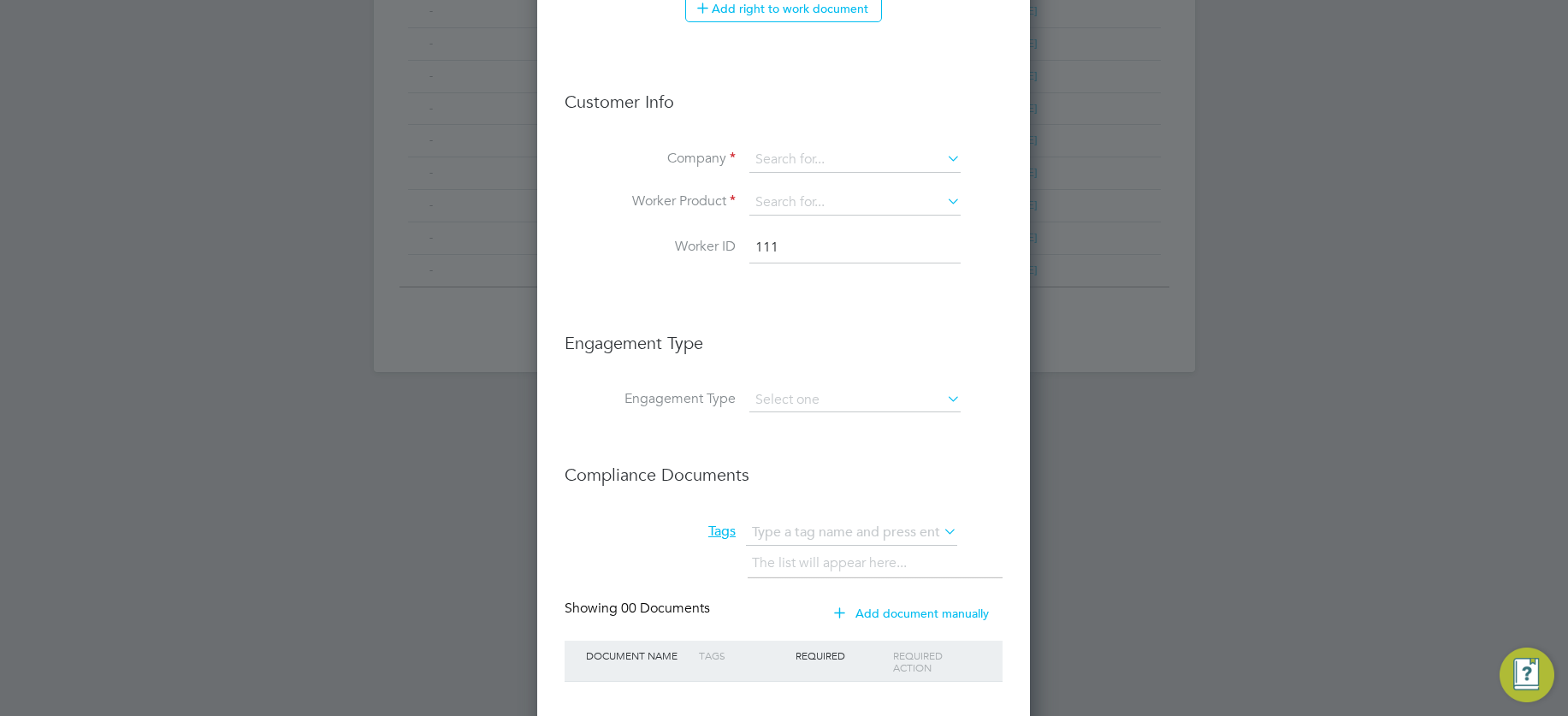
type input "111"
click at [943, 158] on icon at bounding box center [943, 158] width 0 height 24
click at [908, 175] on li "Carmichael Site Services Limited" at bounding box center [926, 184] width 357 height 23
type input "Carmichael Site Services Limited"
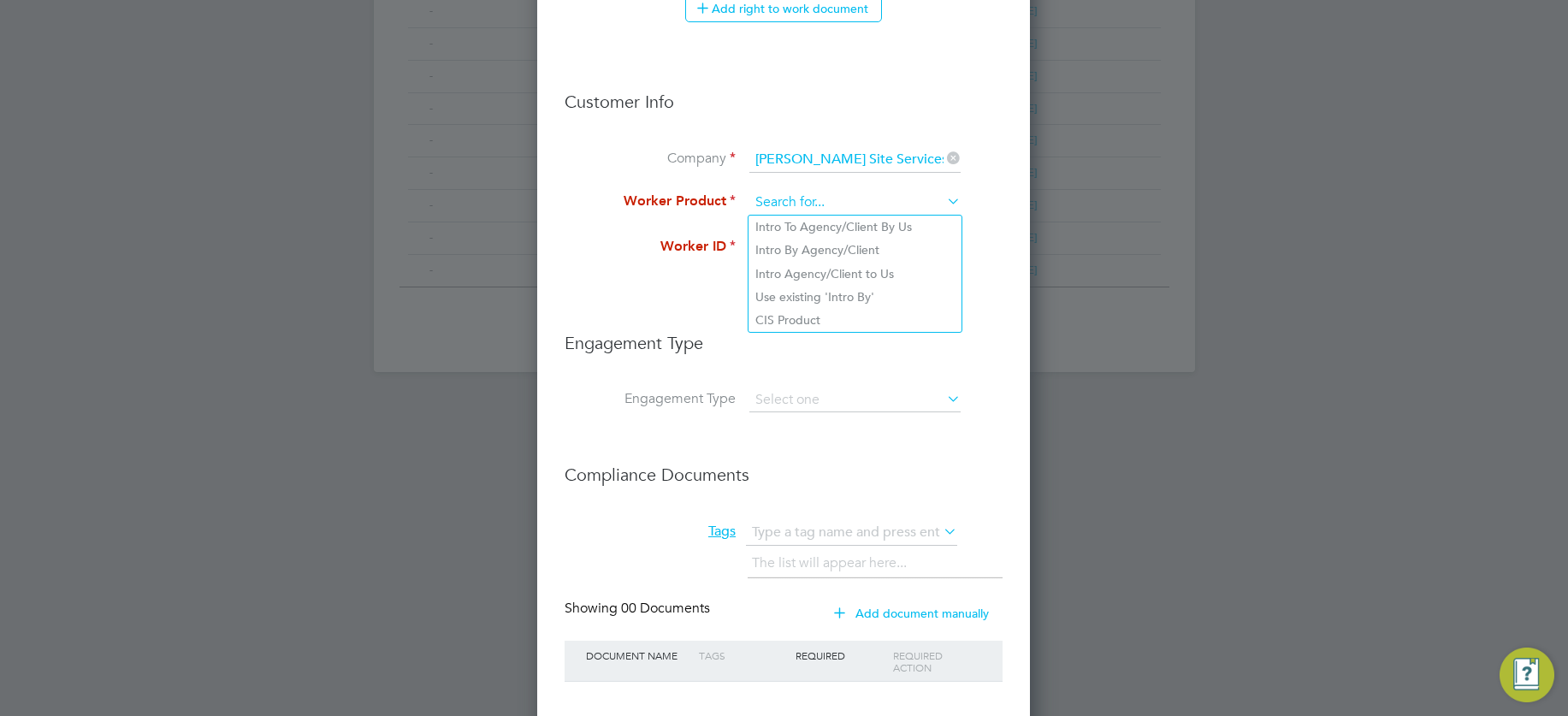
click at [817, 202] on input at bounding box center [855, 202] width 211 height 26
click at [876, 225] on li "Intro To Agency/Client By Us" at bounding box center [855, 227] width 213 height 23
type input "Intro To Agency/Client By Us"
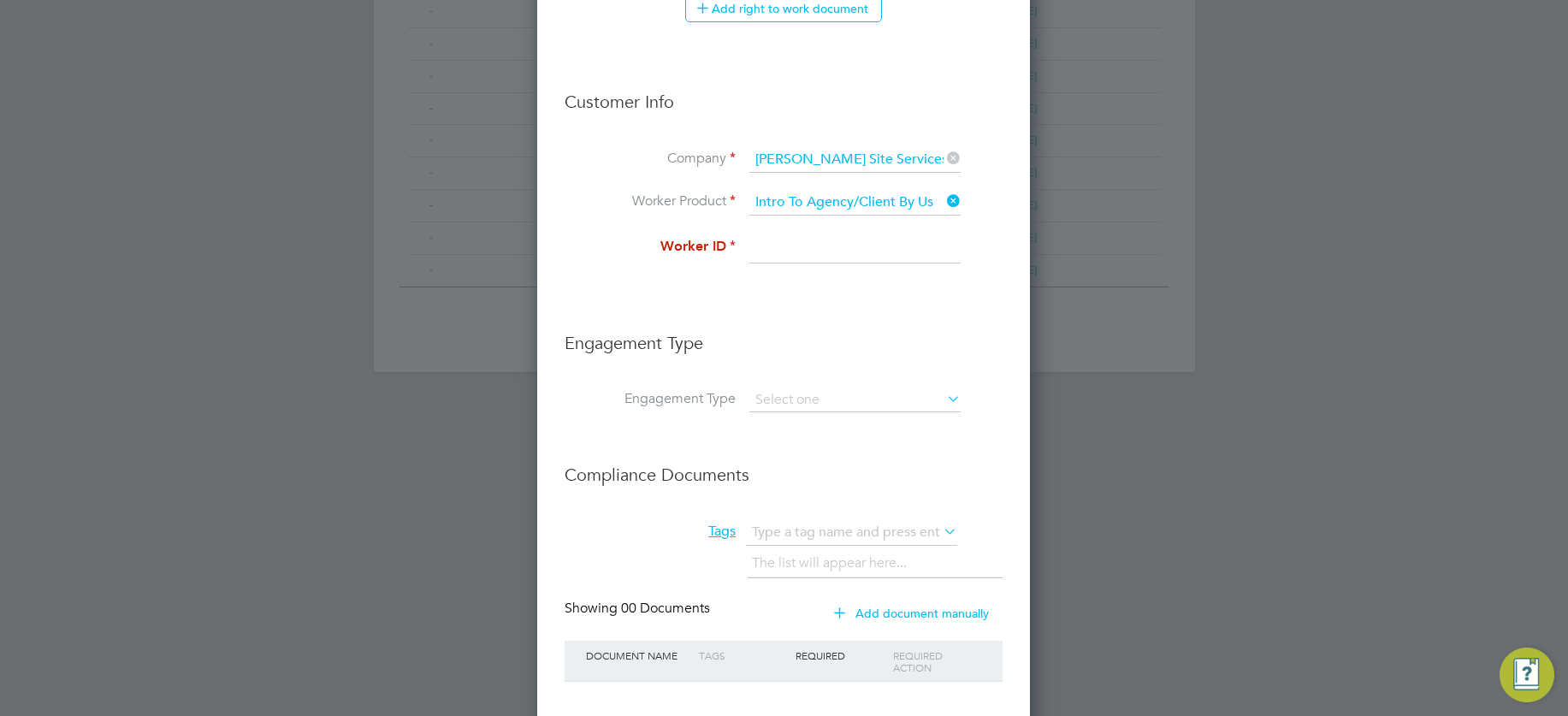
click at [824, 253] on input at bounding box center [855, 248] width 211 height 30
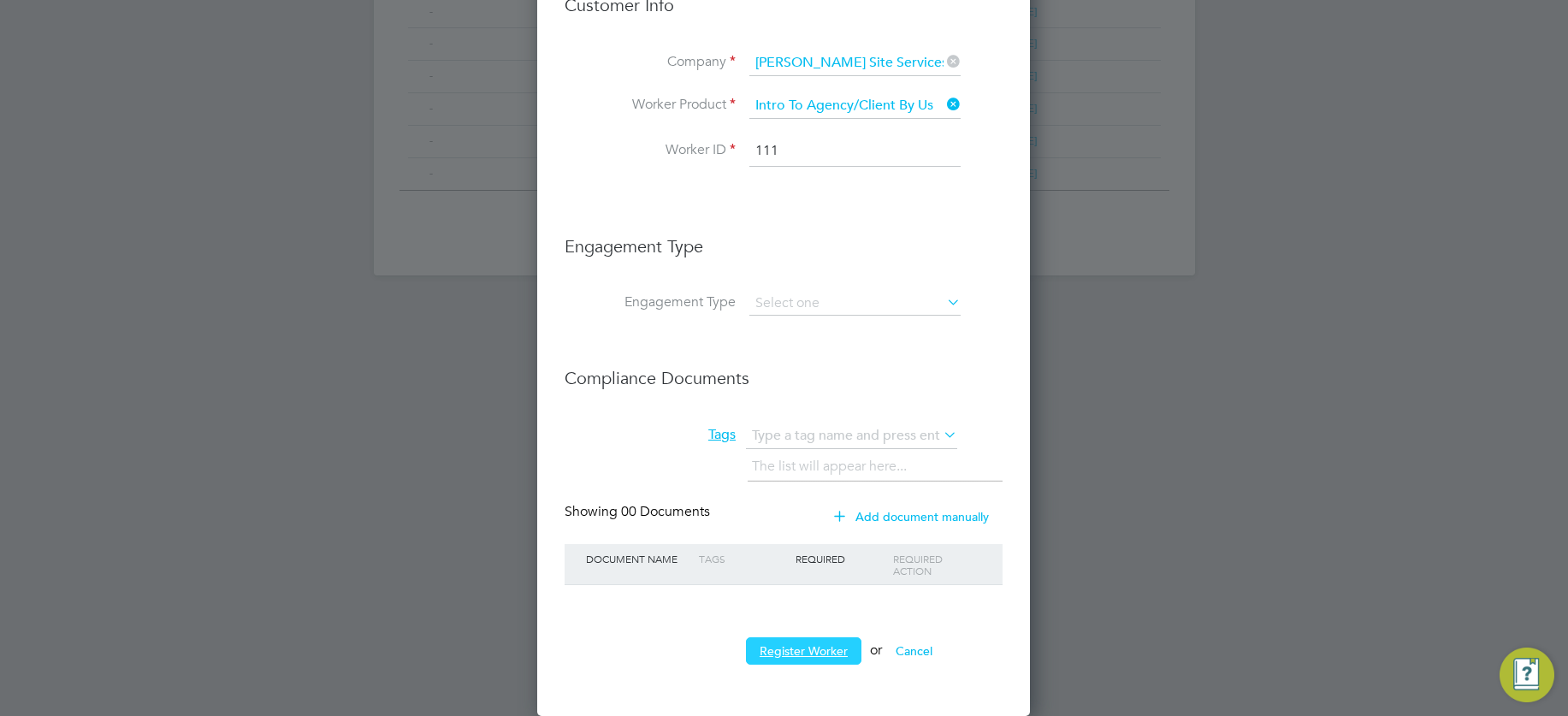
click at [789, 646] on button "Register Worker" at bounding box center [803, 651] width 115 height 28
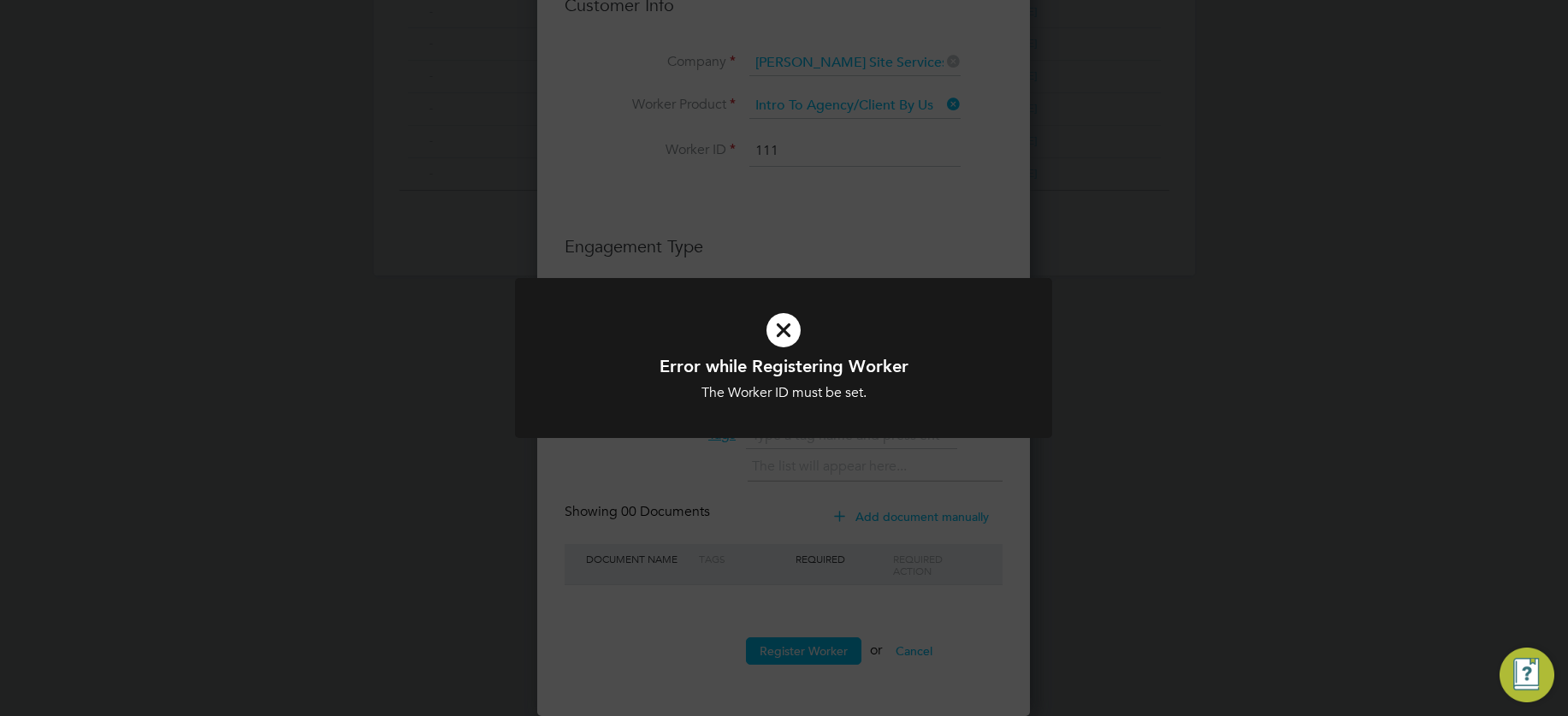
click at [785, 325] on icon at bounding box center [783, 330] width 445 height 67
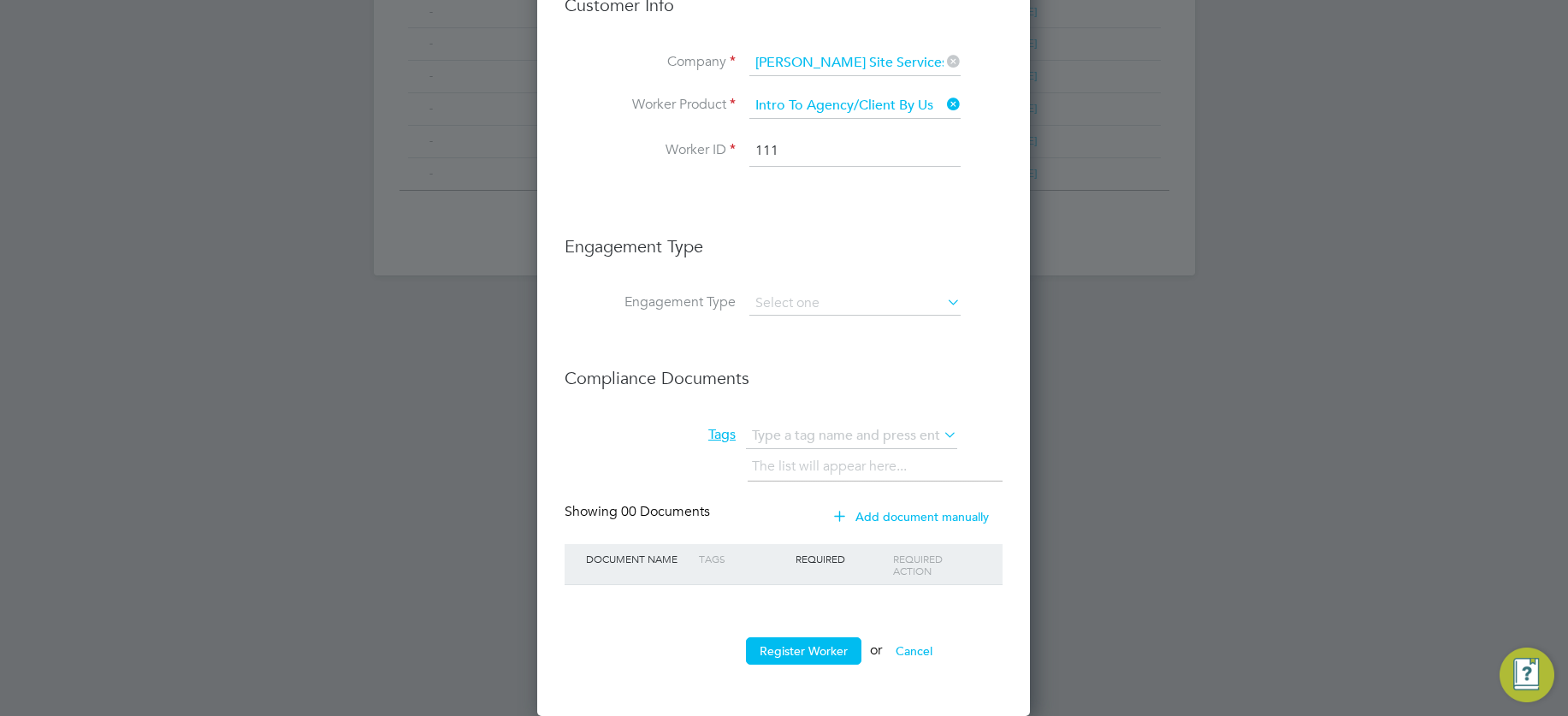
drag, startPoint x: 792, startPoint y: 151, endPoint x: 646, endPoint y: 147, distance: 146.1
click at [646, 147] on li "Worker ID 111" at bounding box center [783, 160] width 438 height 48
type input "1"
click at [815, 651] on button "Register Worker" at bounding box center [803, 651] width 115 height 28
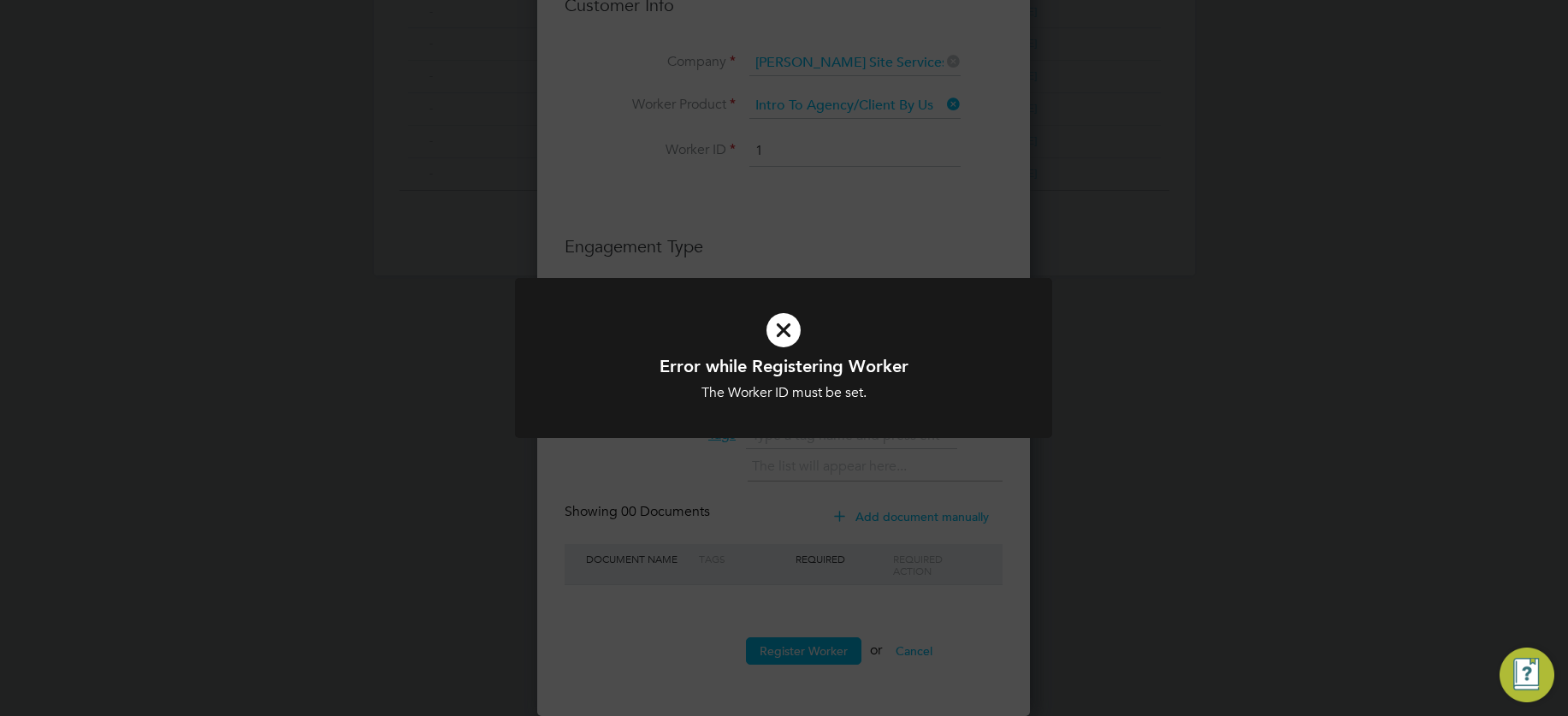
click at [782, 329] on icon at bounding box center [783, 330] width 445 height 67
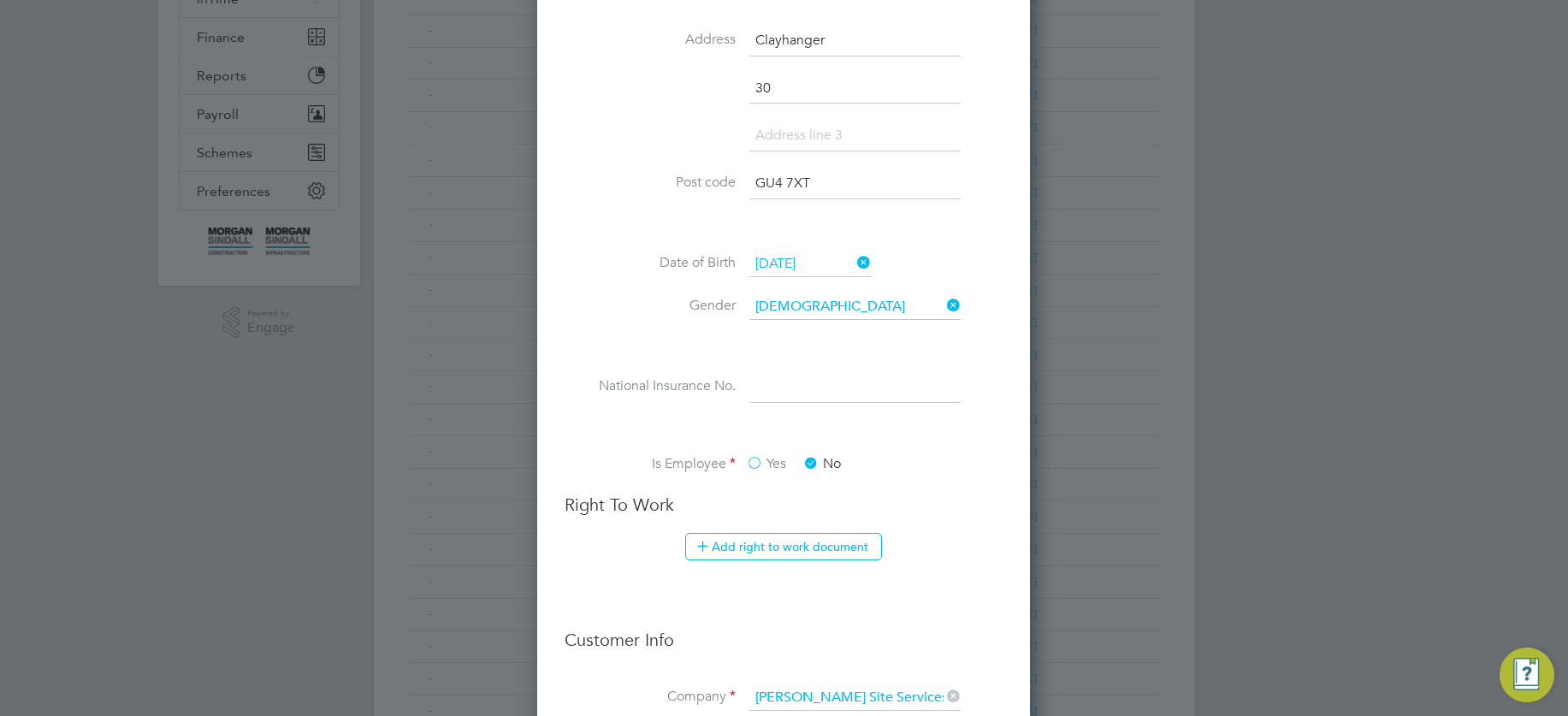
scroll to position [571, 0]
